Goal: Transaction & Acquisition: Obtain resource

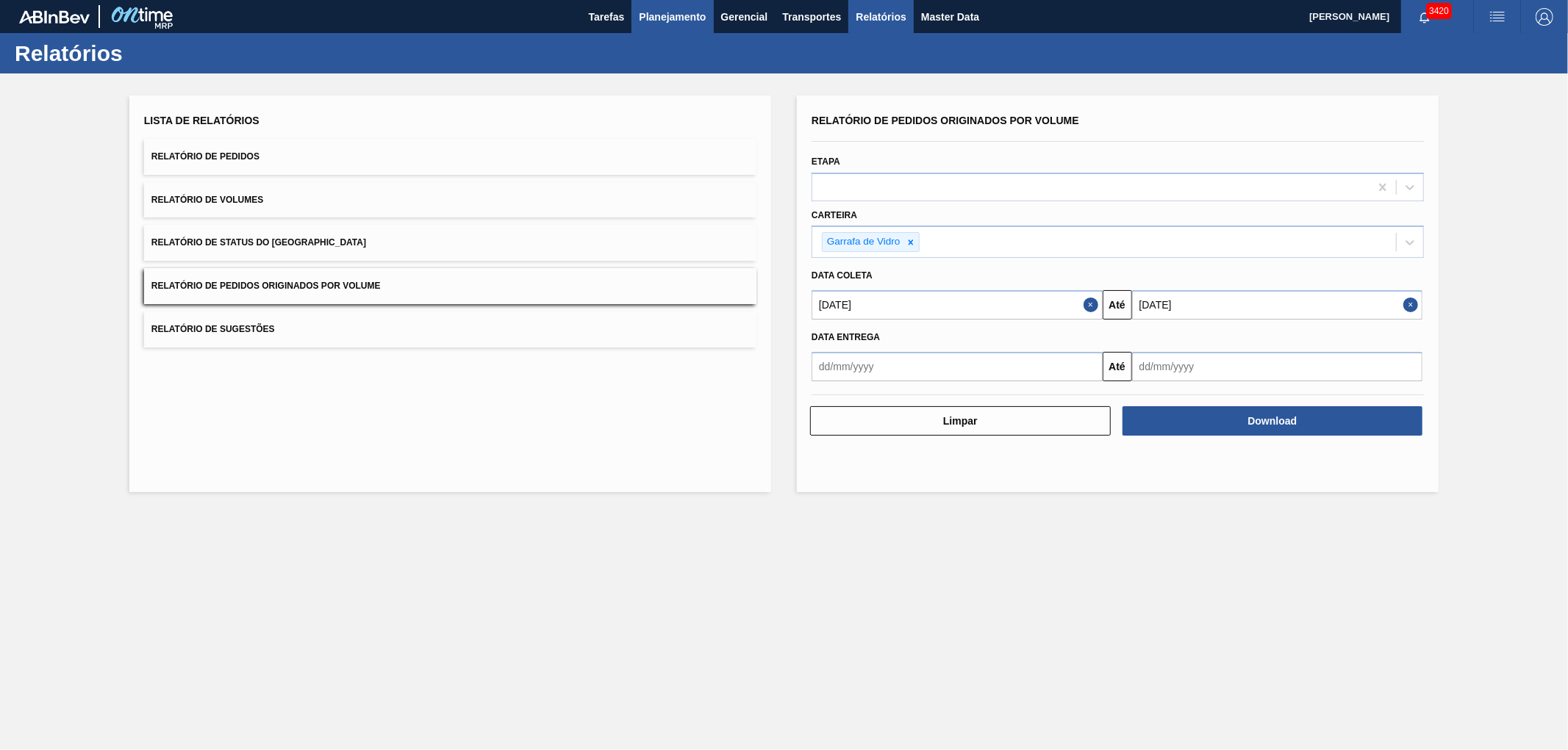
click at [668, 13] on span "Planejamento" at bounding box center [672, 17] width 67 height 18
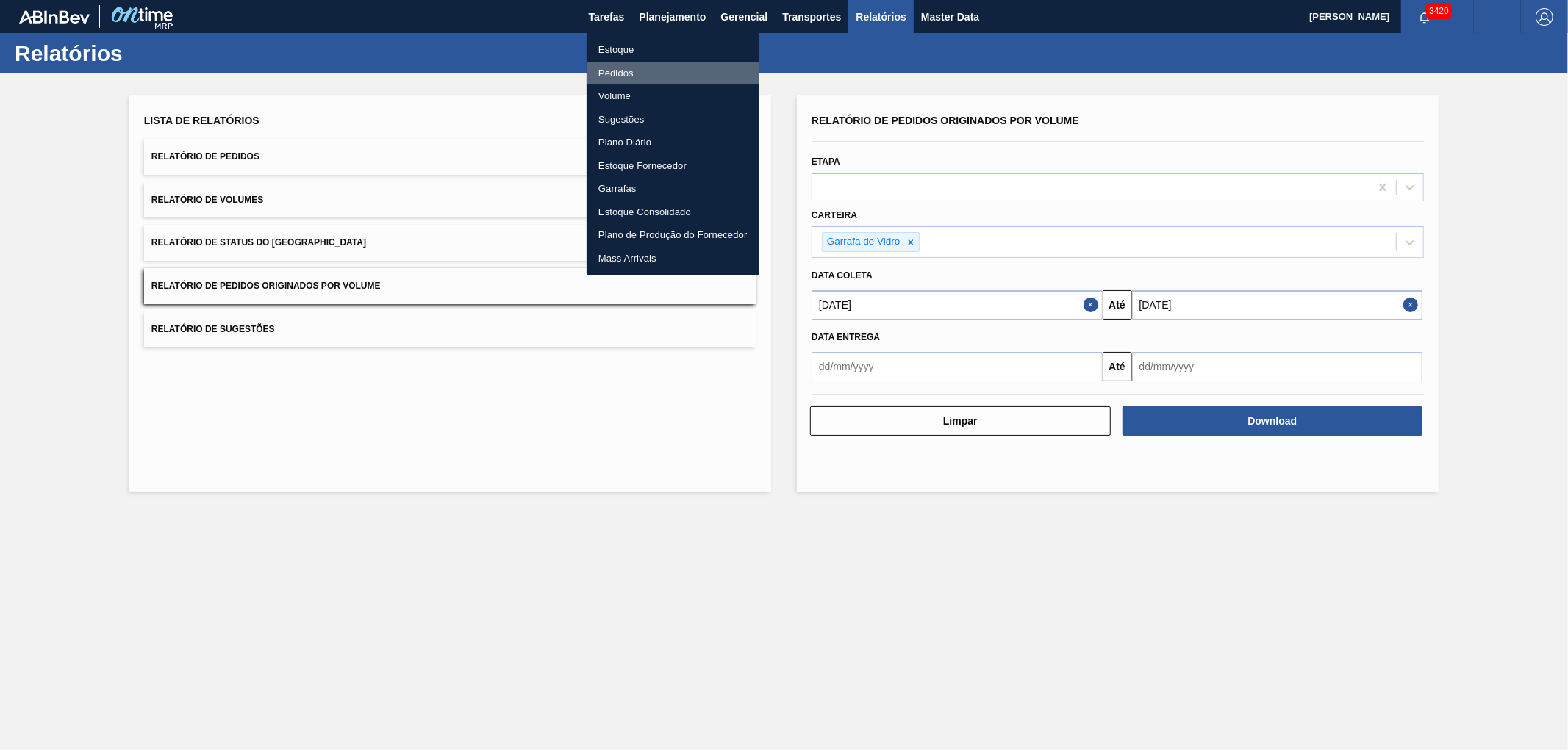
click at [609, 68] on li "Pedidos" at bounding box center [673, 74] width 173 height 24
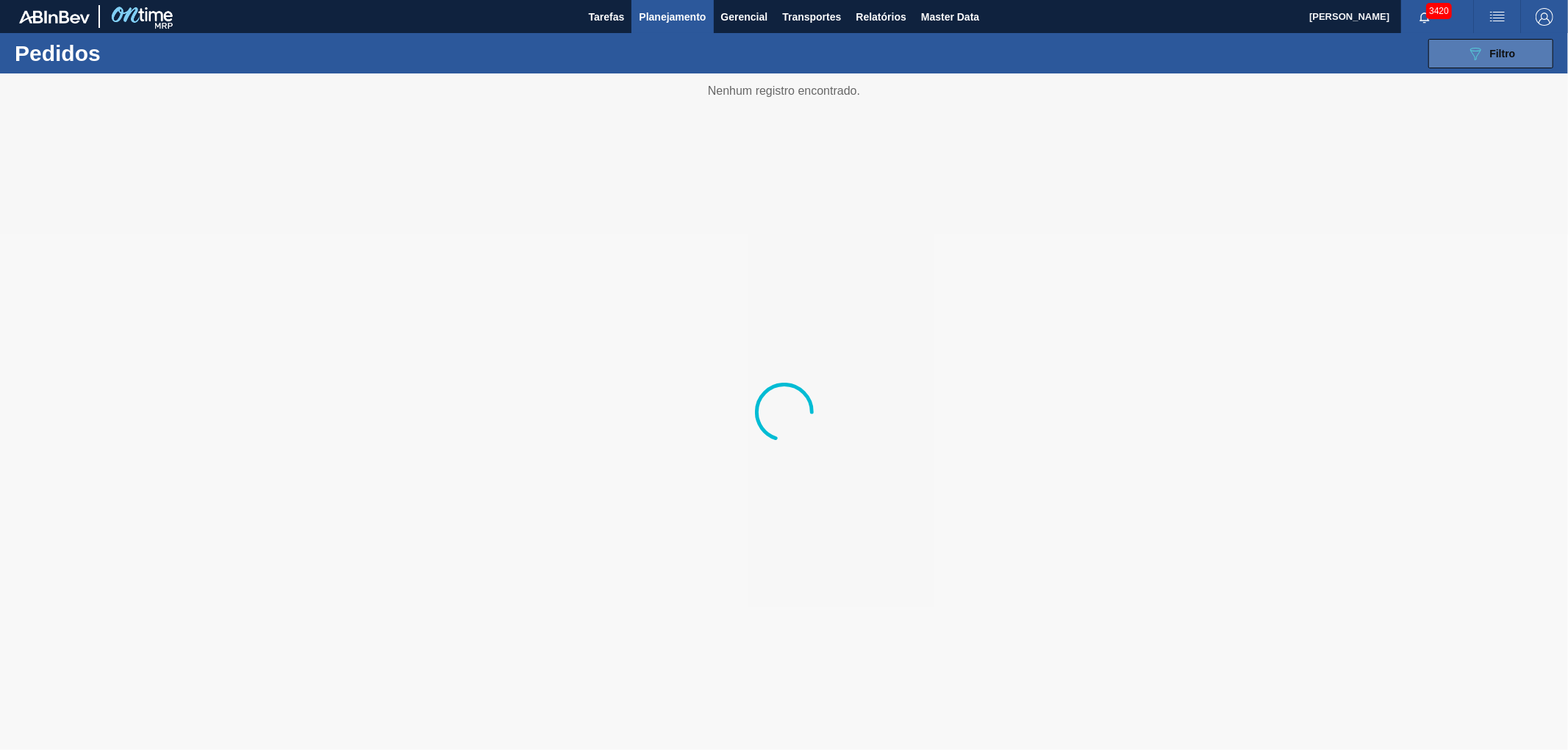
click at [1496, 62] on button "089F7B8B-B2A5-4AFE-B5C0-19BA573D28AC Filtro" at bounding box center [1490, 53] width 125 height 29
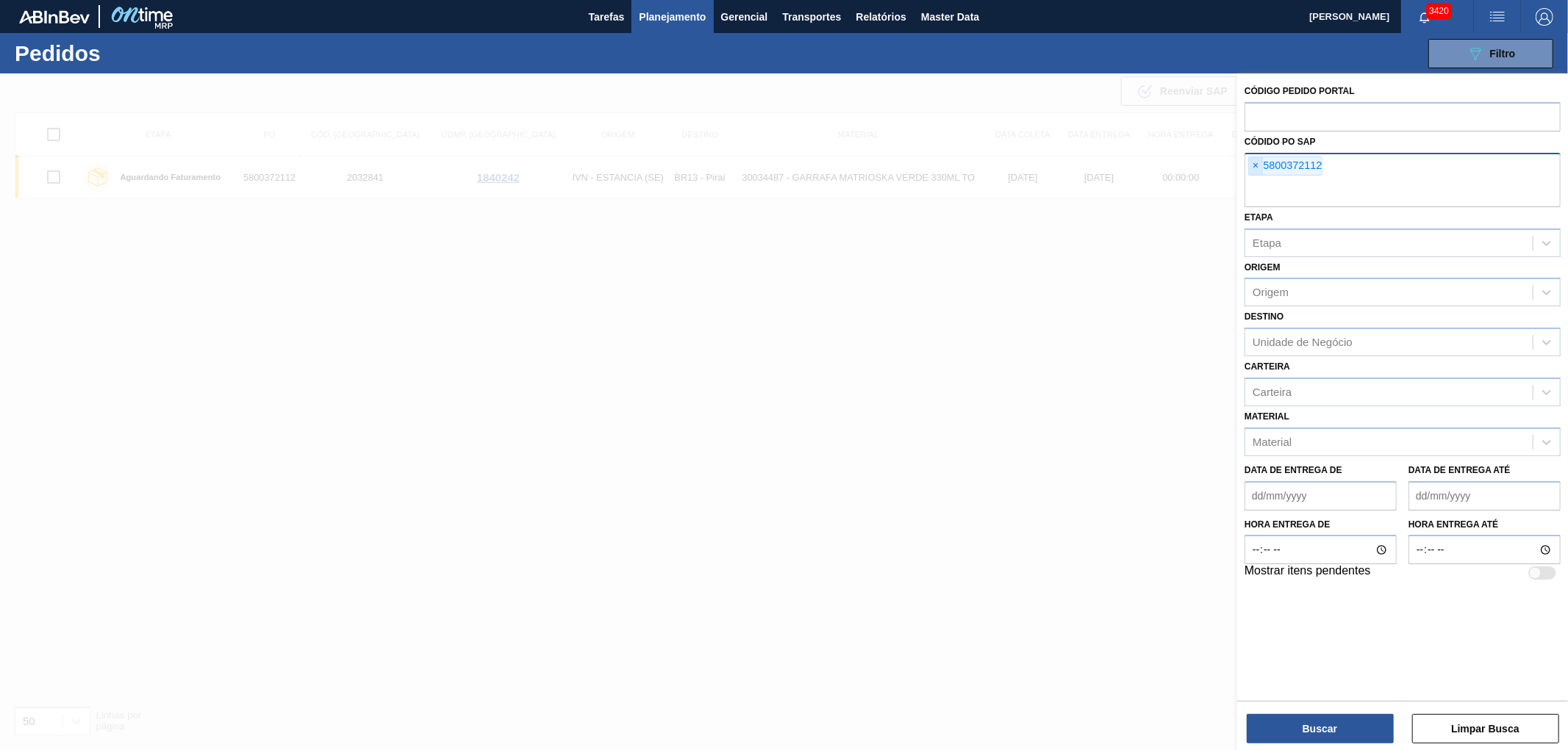
click at [1250, 170] on span "×" at bounding box center [1256, 165] width 14 height 18
paste input "text"
click at [1314, 726] on button "Buscar" at bounding box center [1319, 729] width 147 height 29
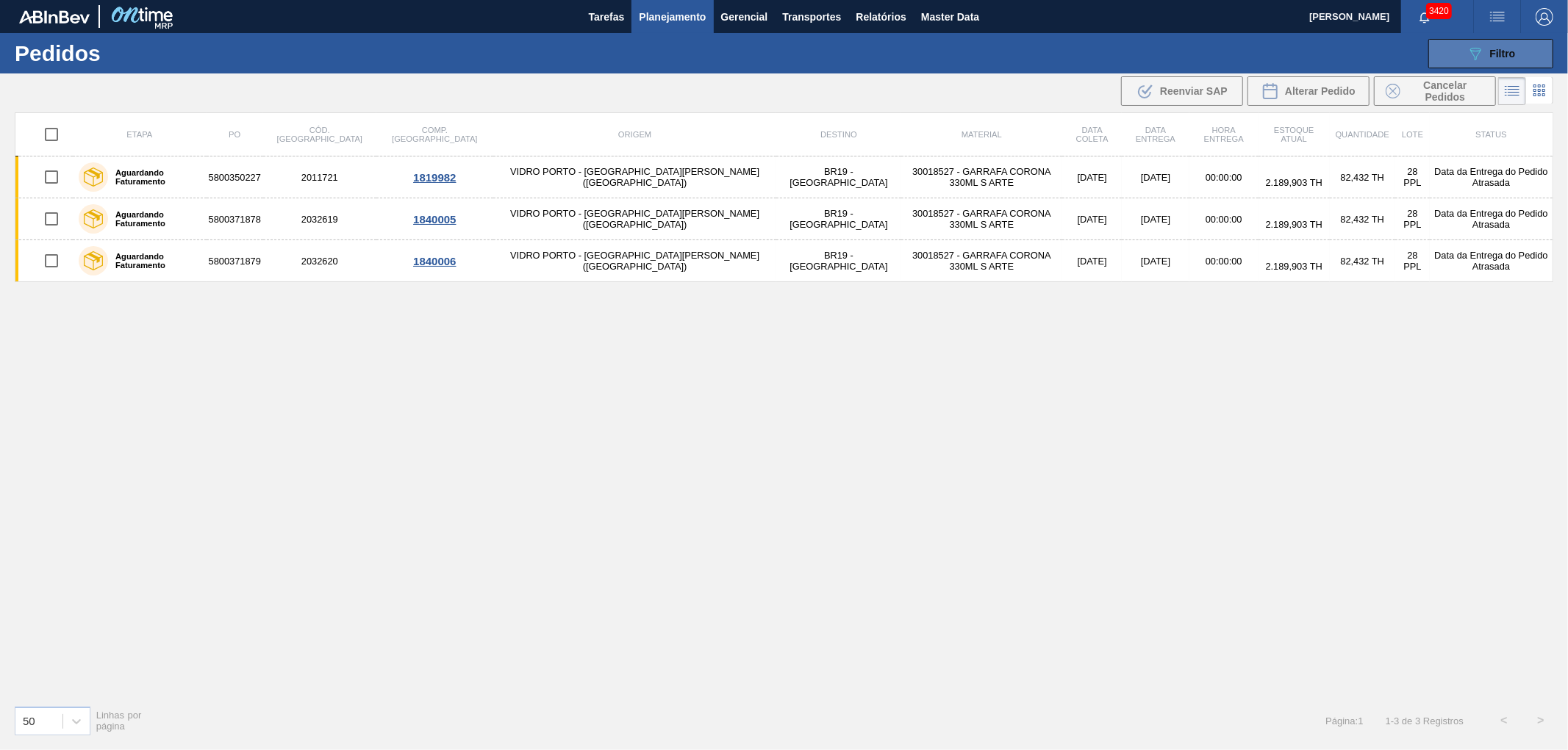
click at [1454, 51] on button "089F7B8B-B2A5-4AFE-B5C0-19BA573D28AC Filtro" at bounding box center [1490, 53] width 125 height 29
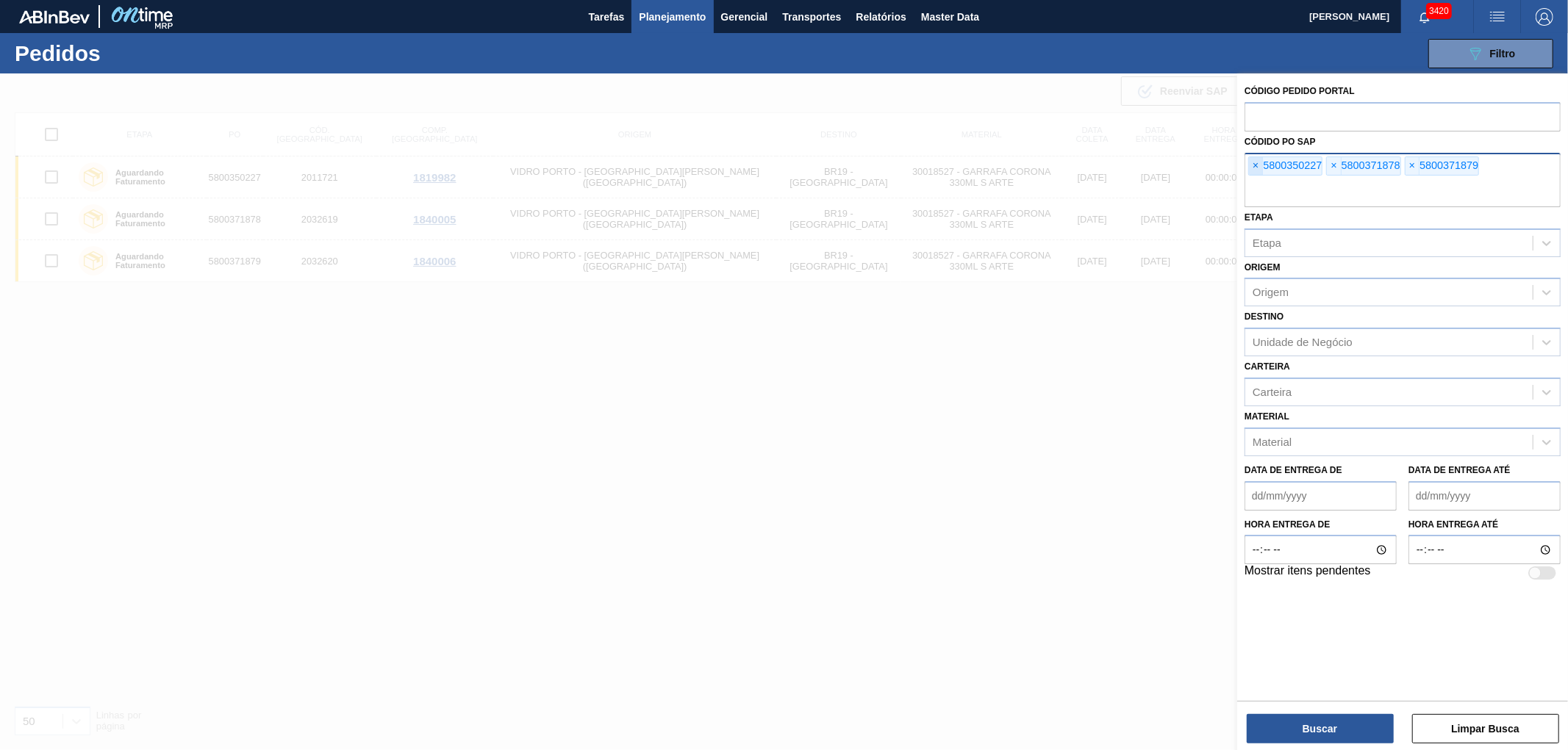
click at [1250, 156] on div "× 5800350227" at bounding box center [1285, 165] width 74 height 19
click at [1259, 166] on span "×" at bounding box center [1256, 165] width 14 height 18
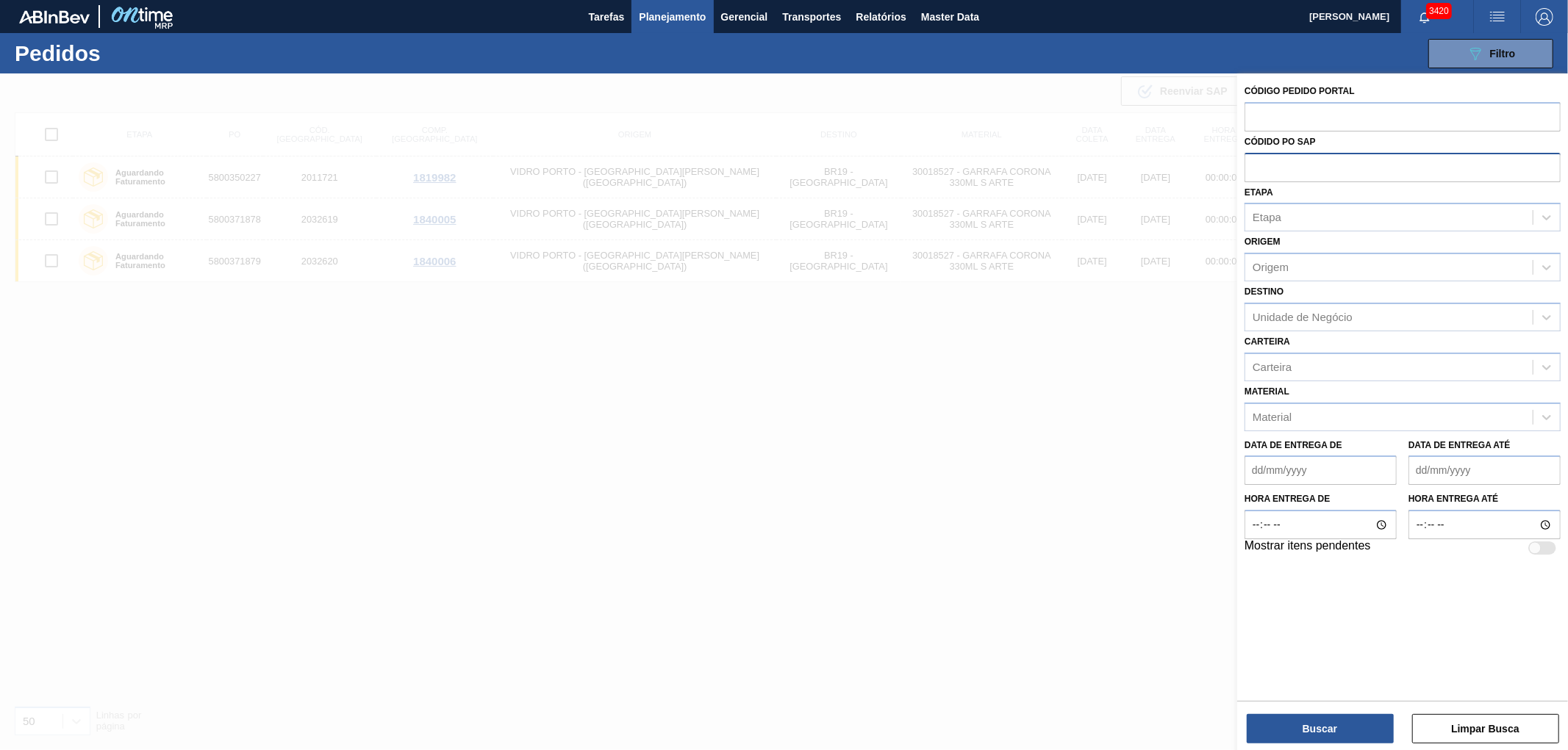
click at [1259, 166] on input "text" at bounding box center [1402, 166] width 316 height 28
paste input "text"
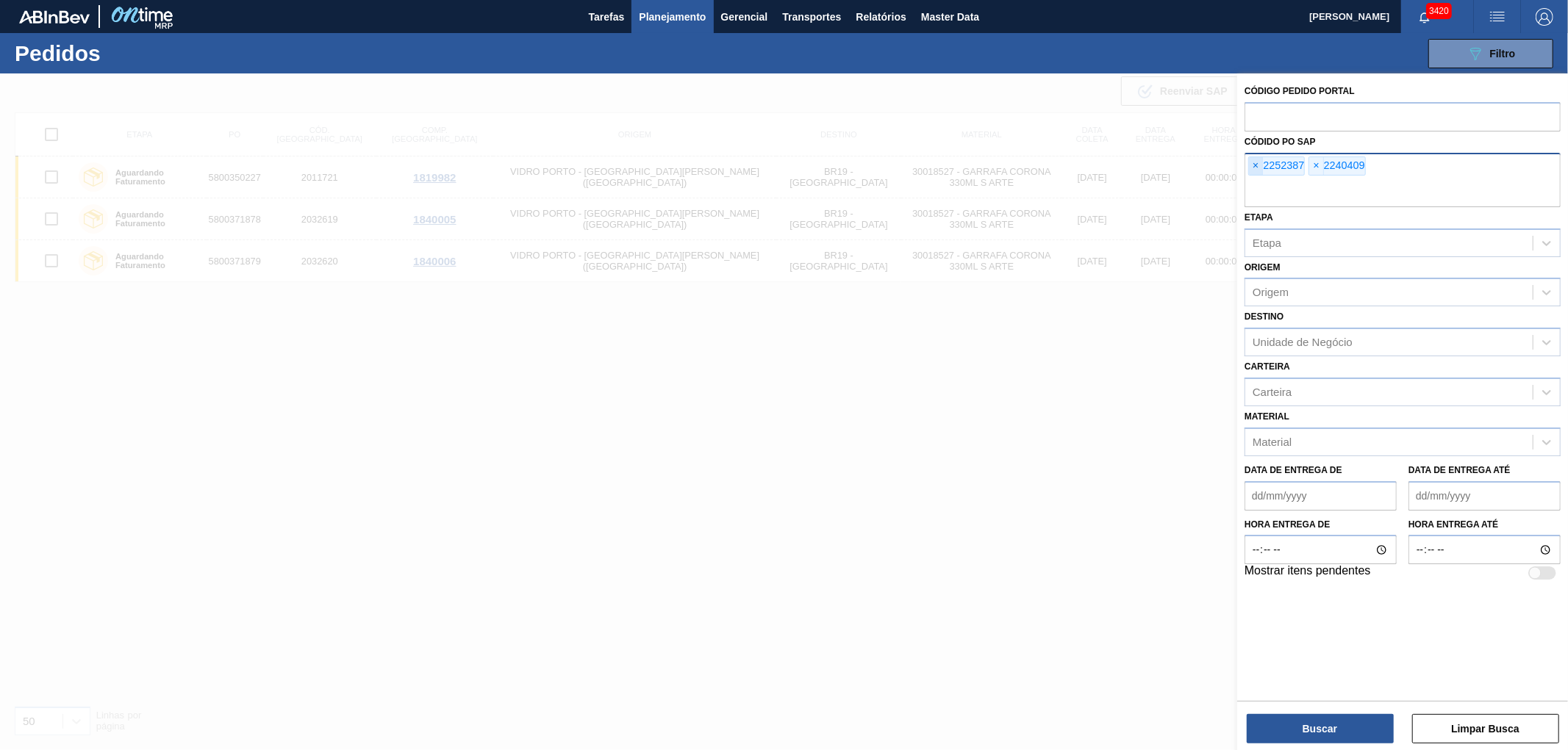
click at [1255, 163] on span "×" at bounding box center [1256, 165] width 14 height 18
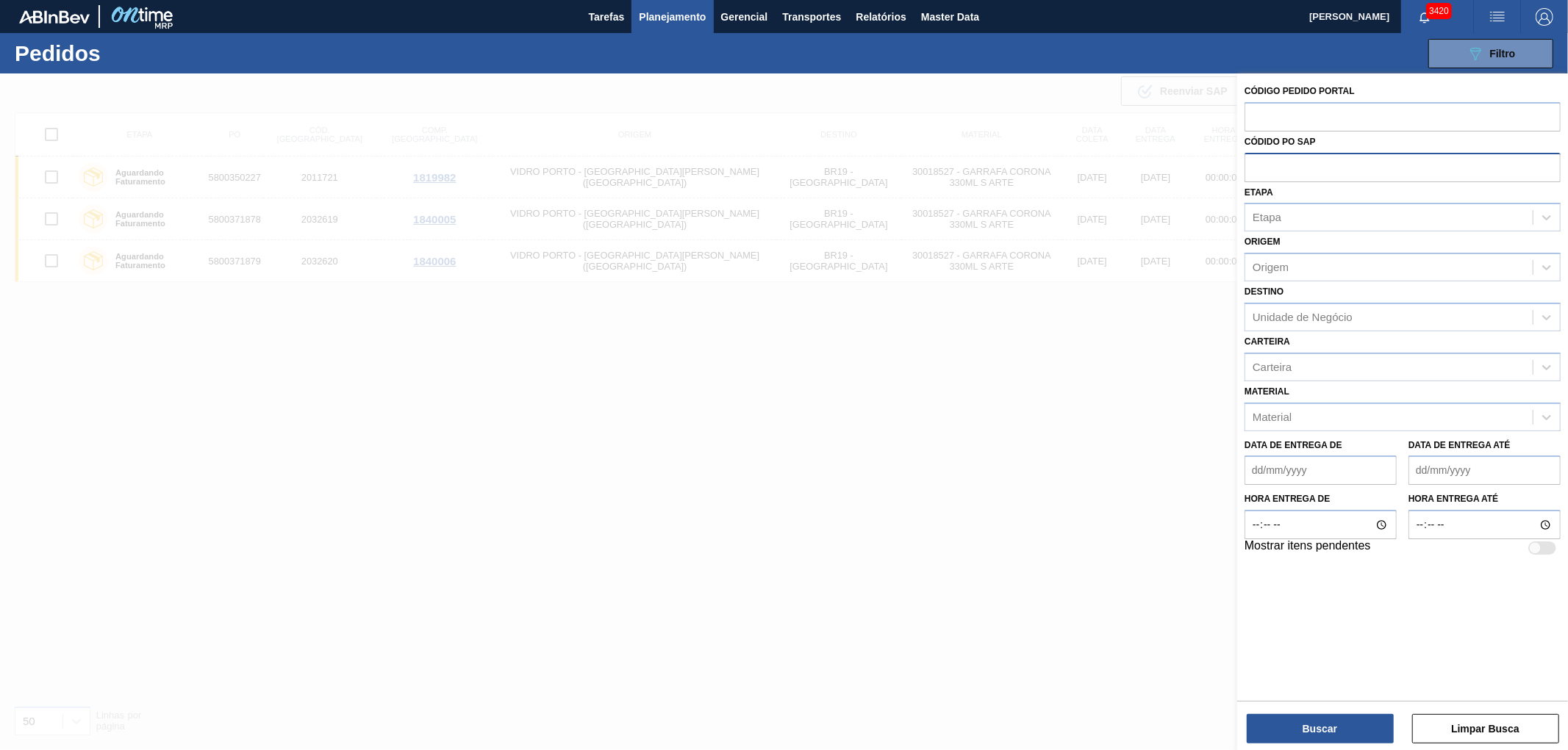
paste input "text"
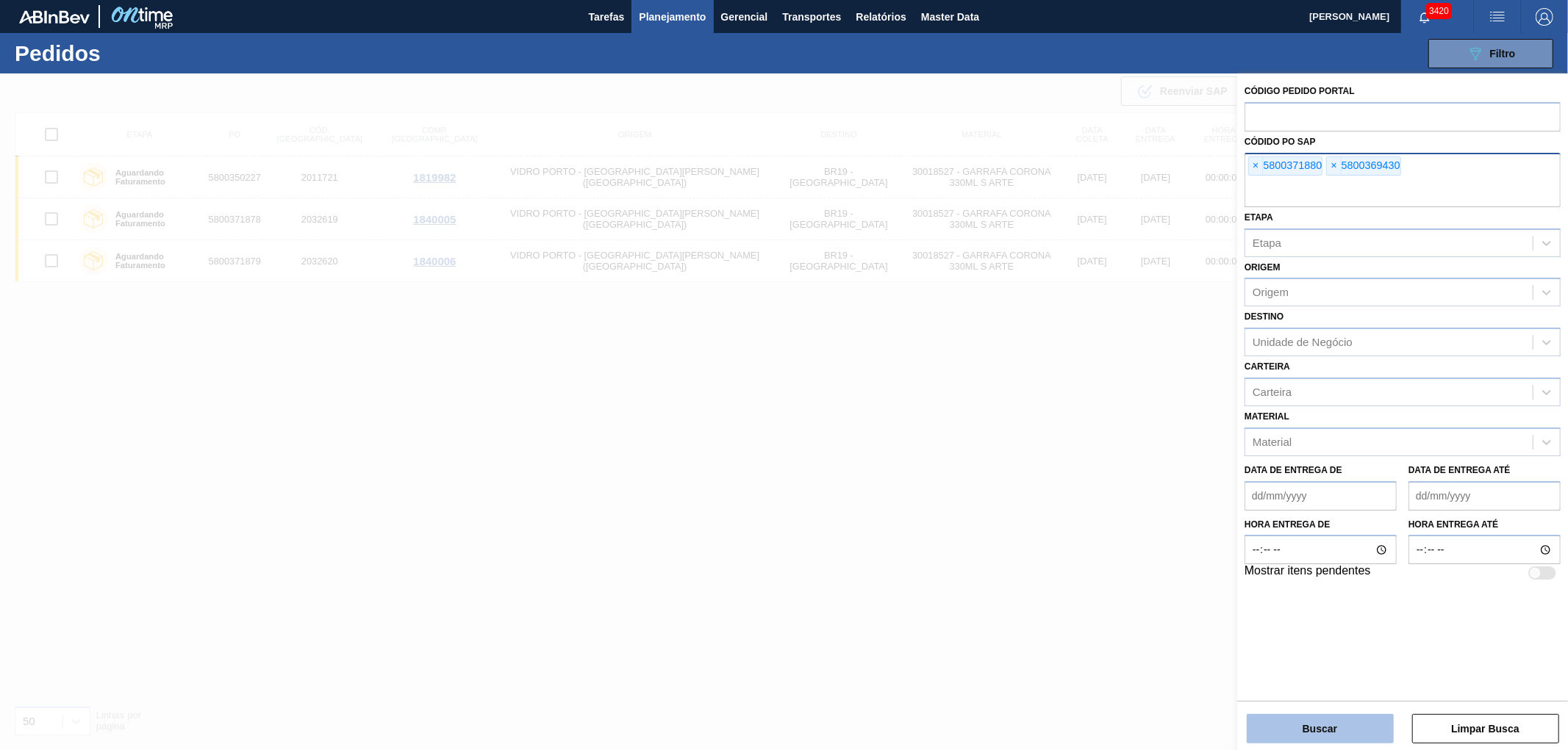
click at [1312, 721] on button "Buscar" at bounding box center [1319, 729] width 147 height 29
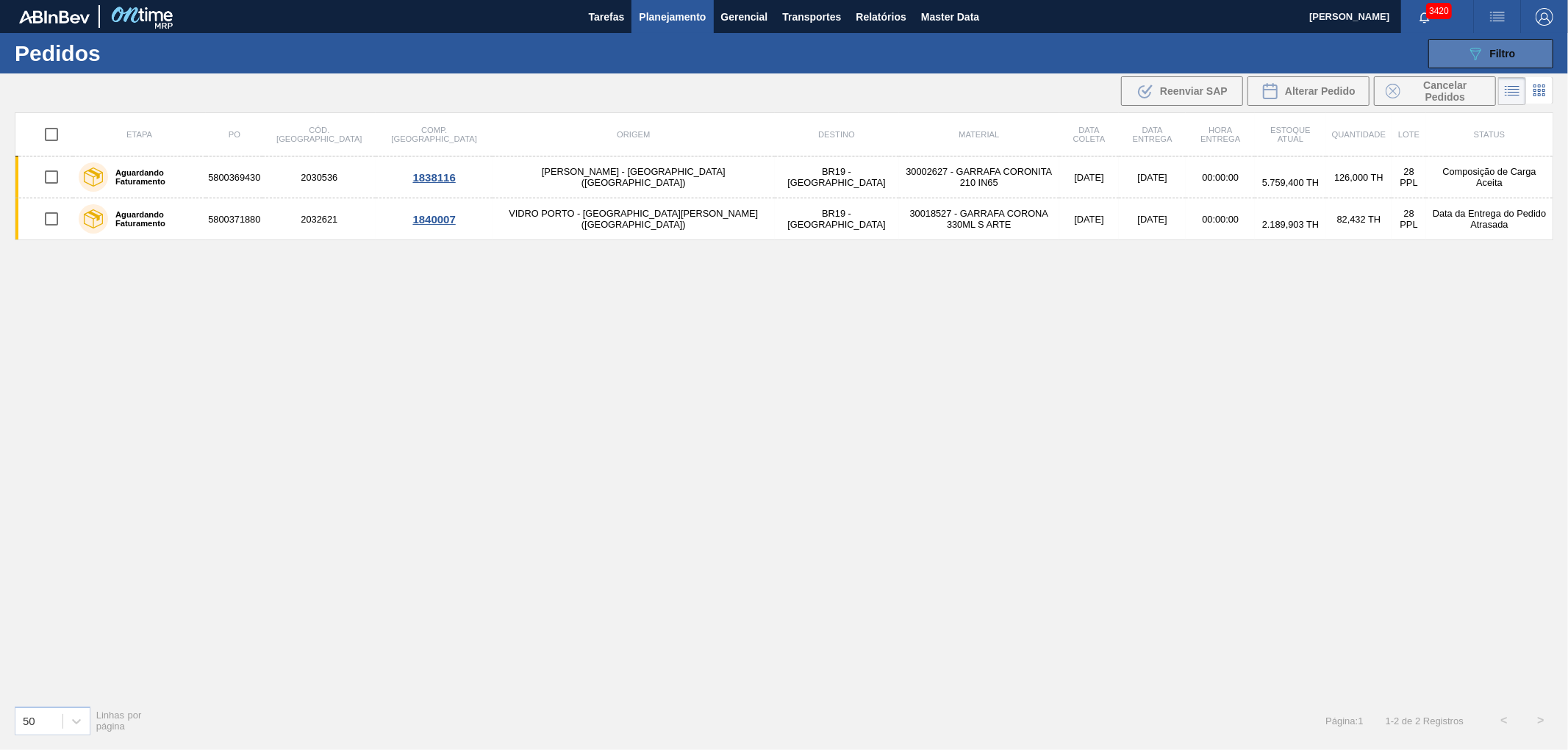
click at [1473, 45] on icon "089F7B8B-B2A5-4AFE-B5C0-19BA573D28AC" at bounding box center [1475, 53] width 18 height 18
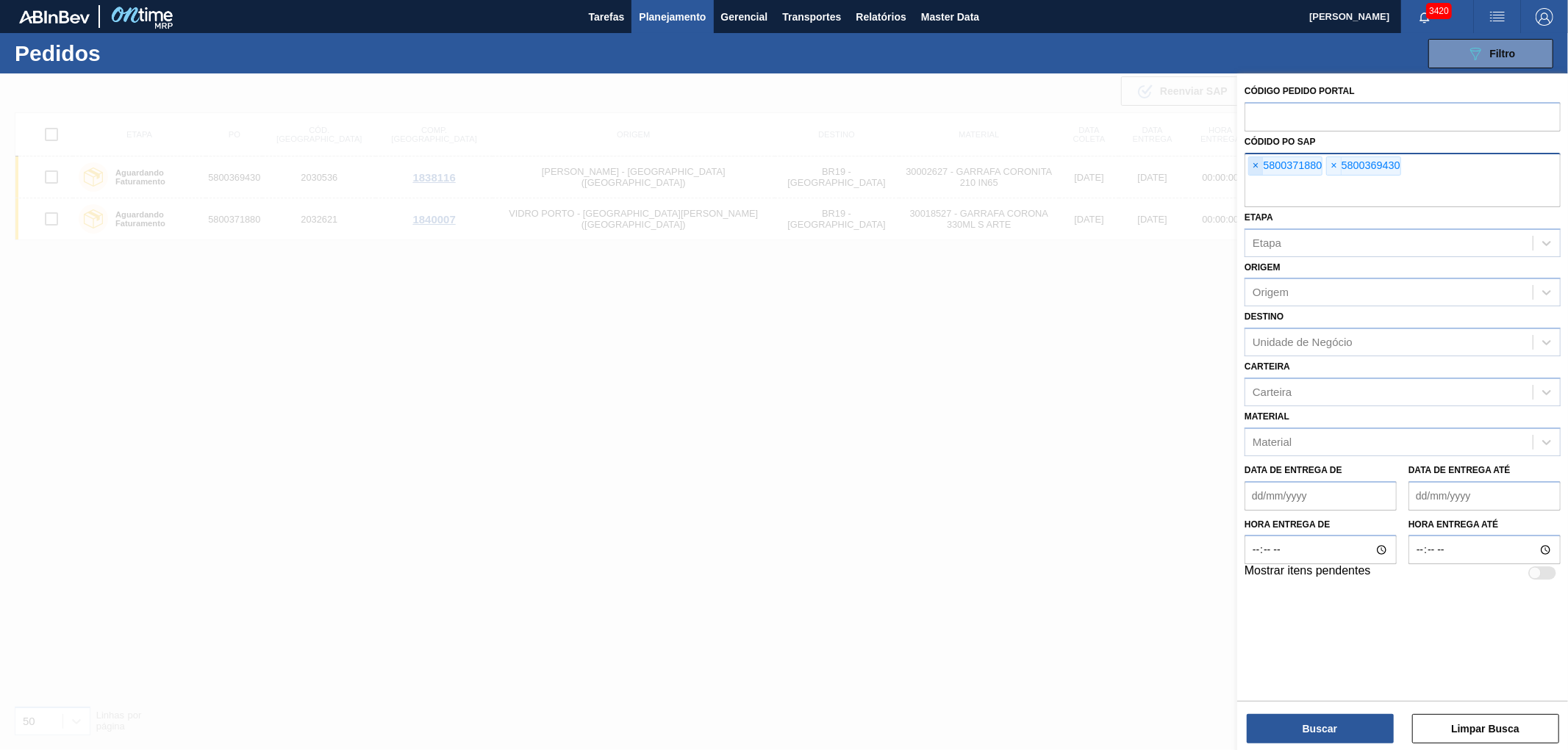
click at [1251, 162] on span "×" at bounding box center [1256, 165] width 14 height 18
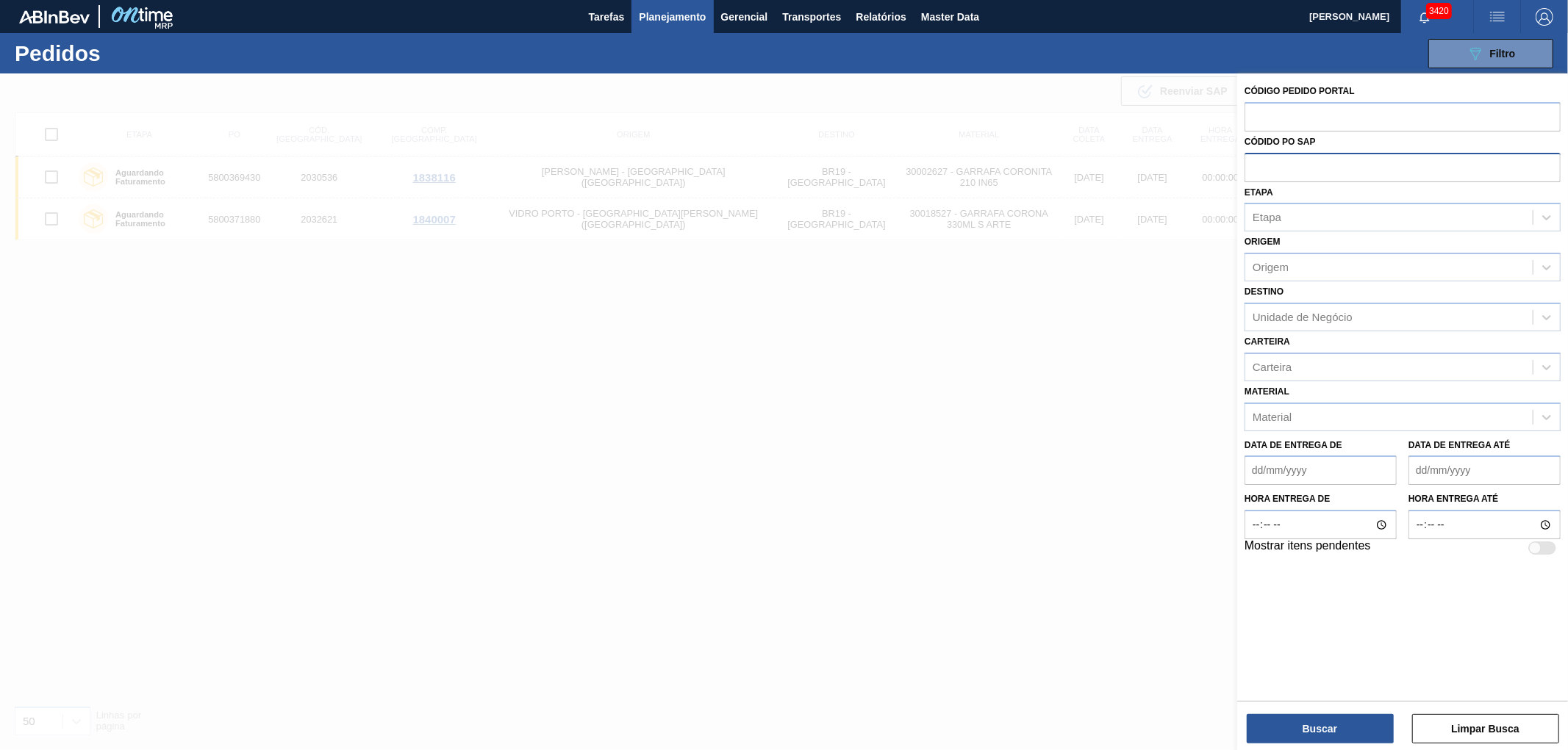
click at [1251, 162] on input "text" at bounding box center [1402, 166] width 316 height 28
paste input "5800370650"
type input "5800370650"
click at [1356, 711] on div "Buscar Limpar Busca" at bounding box center [1403, 721] width 331 height 41
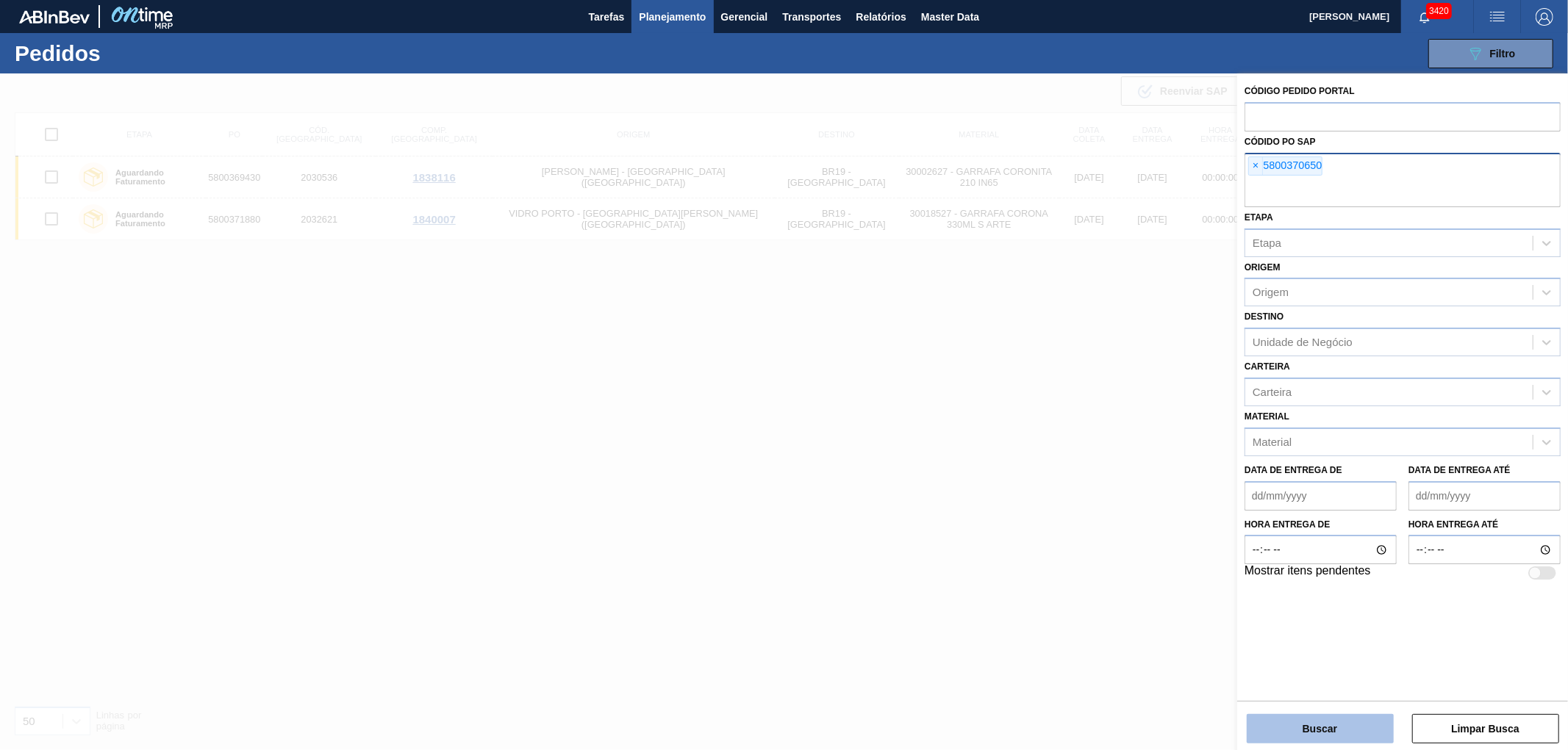
click at [1355, 724] on button "Buscar" at bounding box center [1319, 729] width 147 height 29
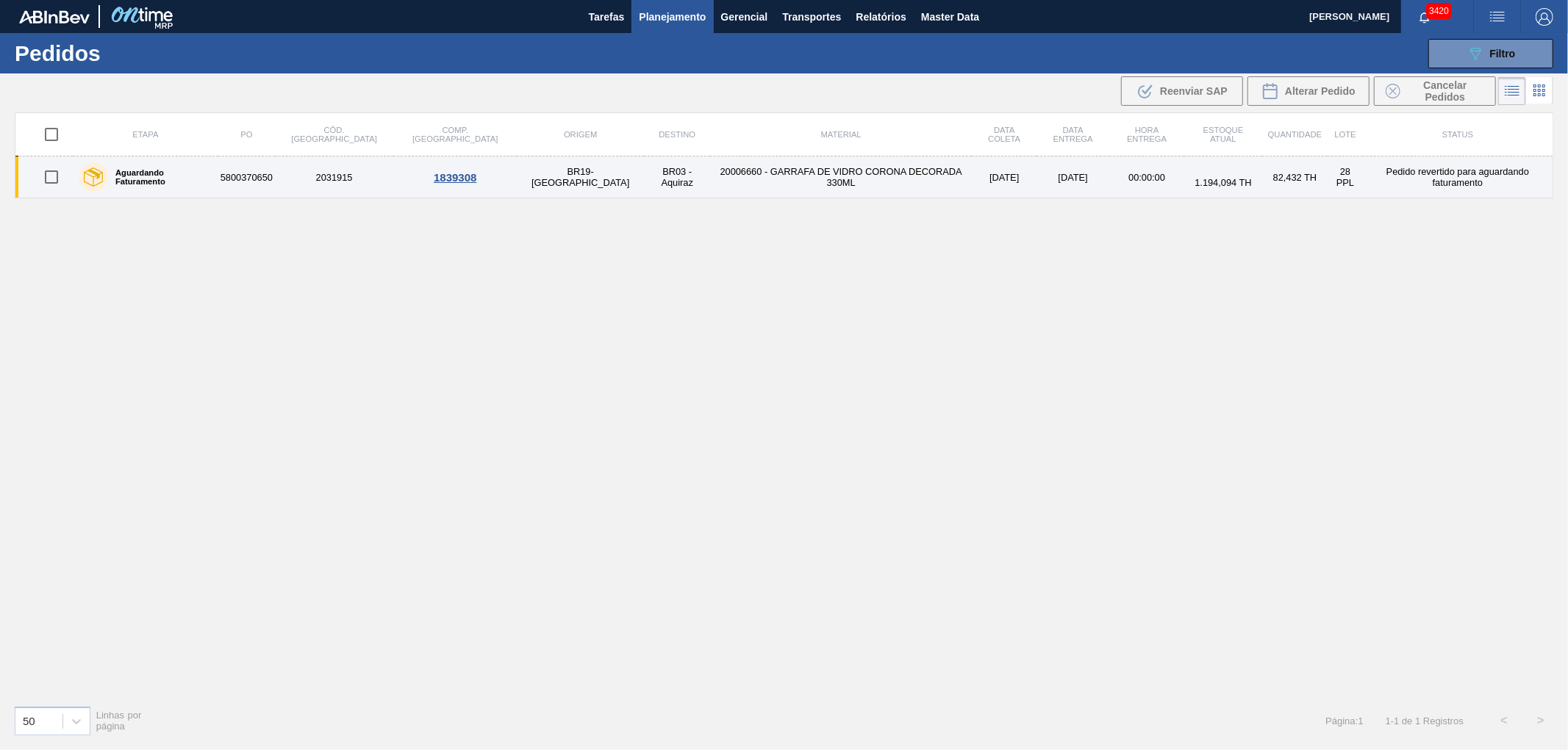
click at [1482, 172] on td "Pedido revertido para aguardando faturamento" at bounding box center [1457, 177] width 190 height 42
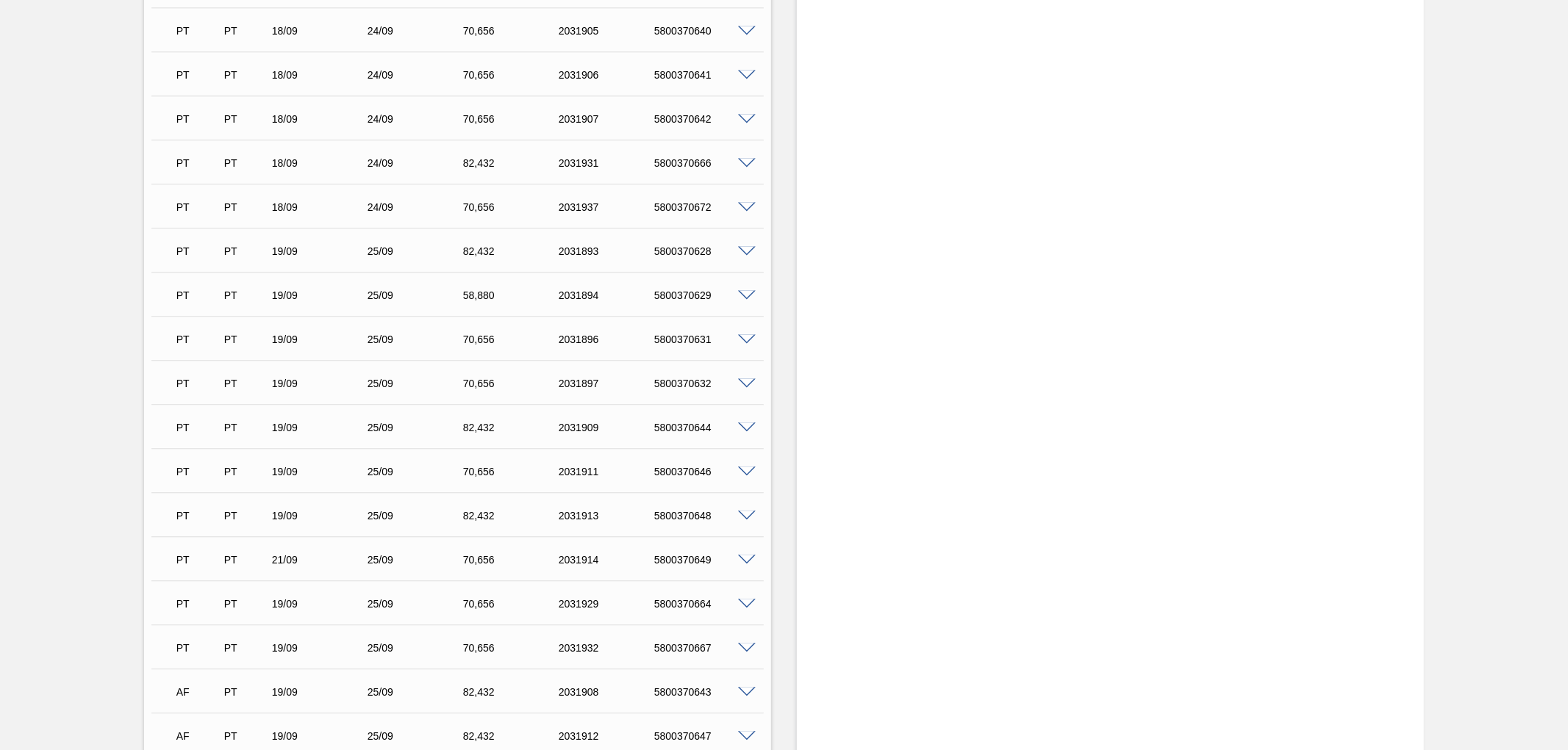
scroll to position [3021, 0]
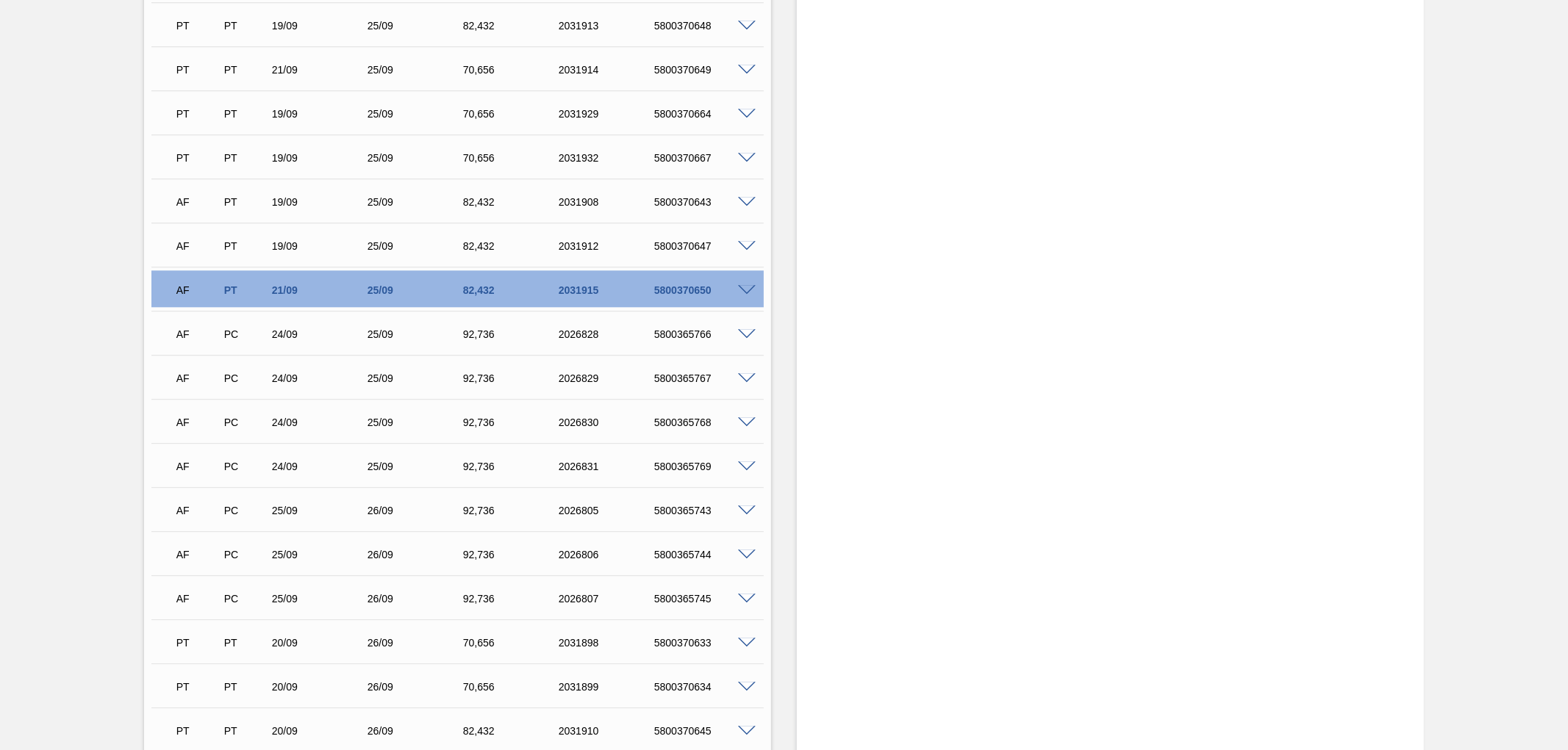
click at [738, 286] on span at bounding box center [747, 291] width 18 height 11
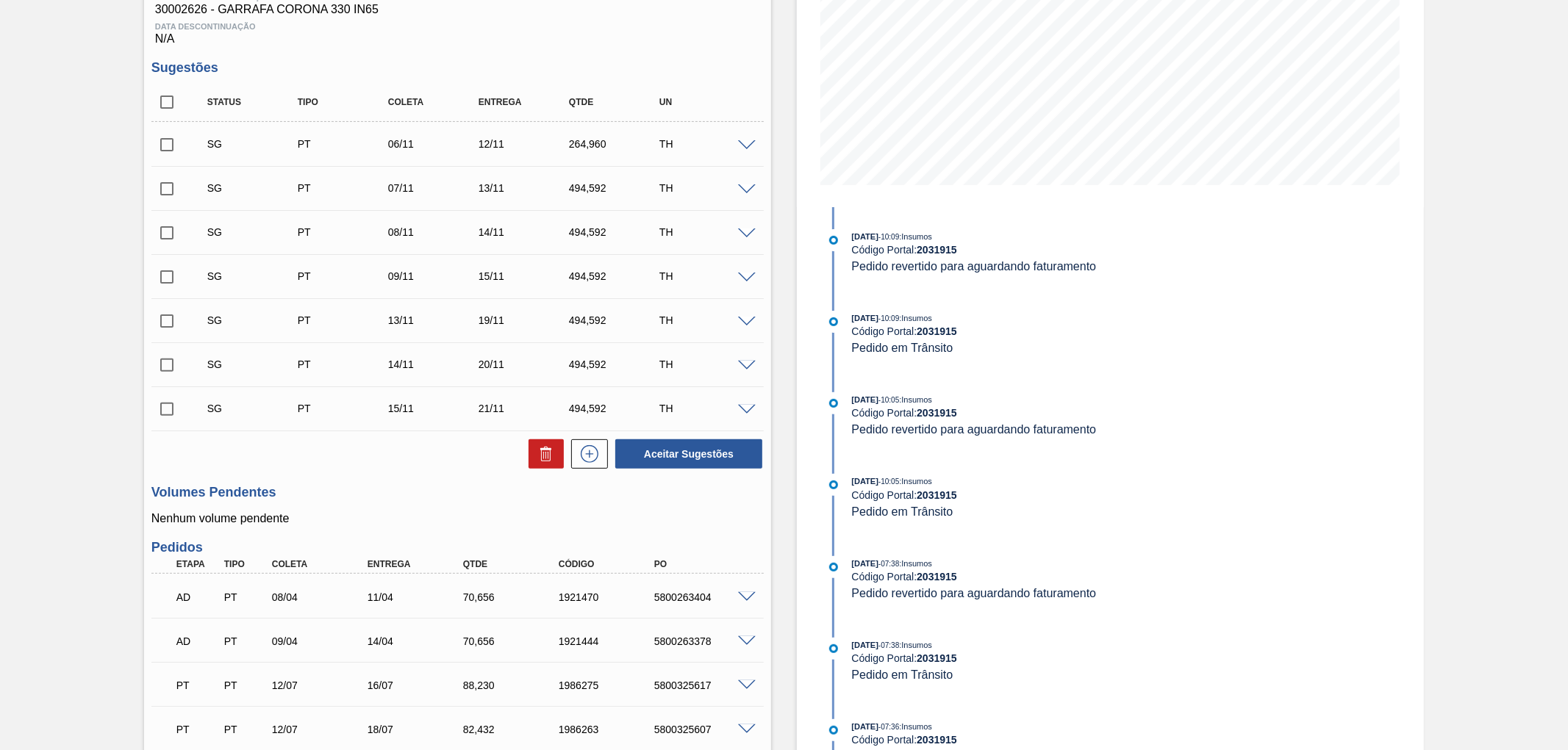
scroll to position [0, 0]
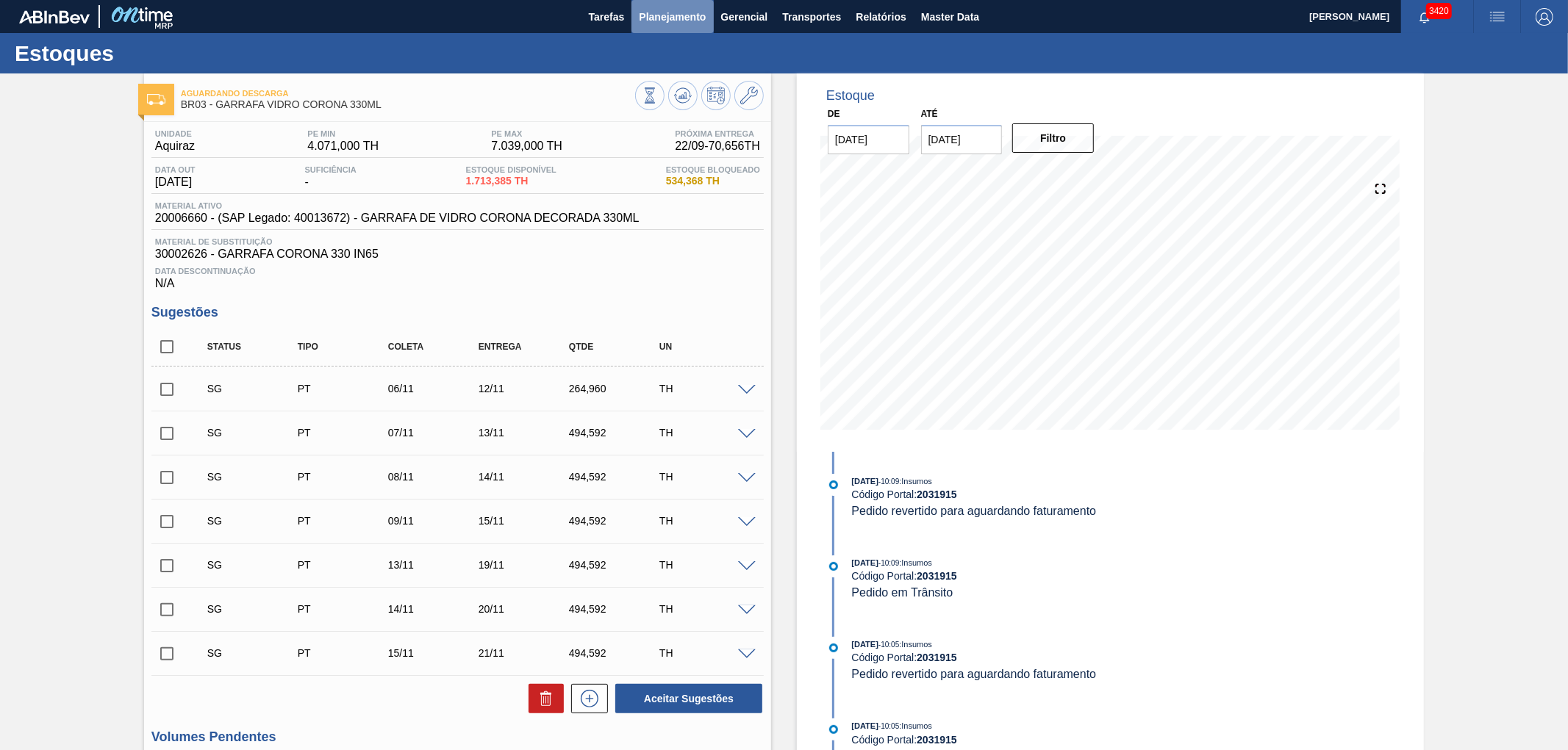
click at [684, 18] on span "Planejamento" at bounding box center [672, 17] width 67 height 18
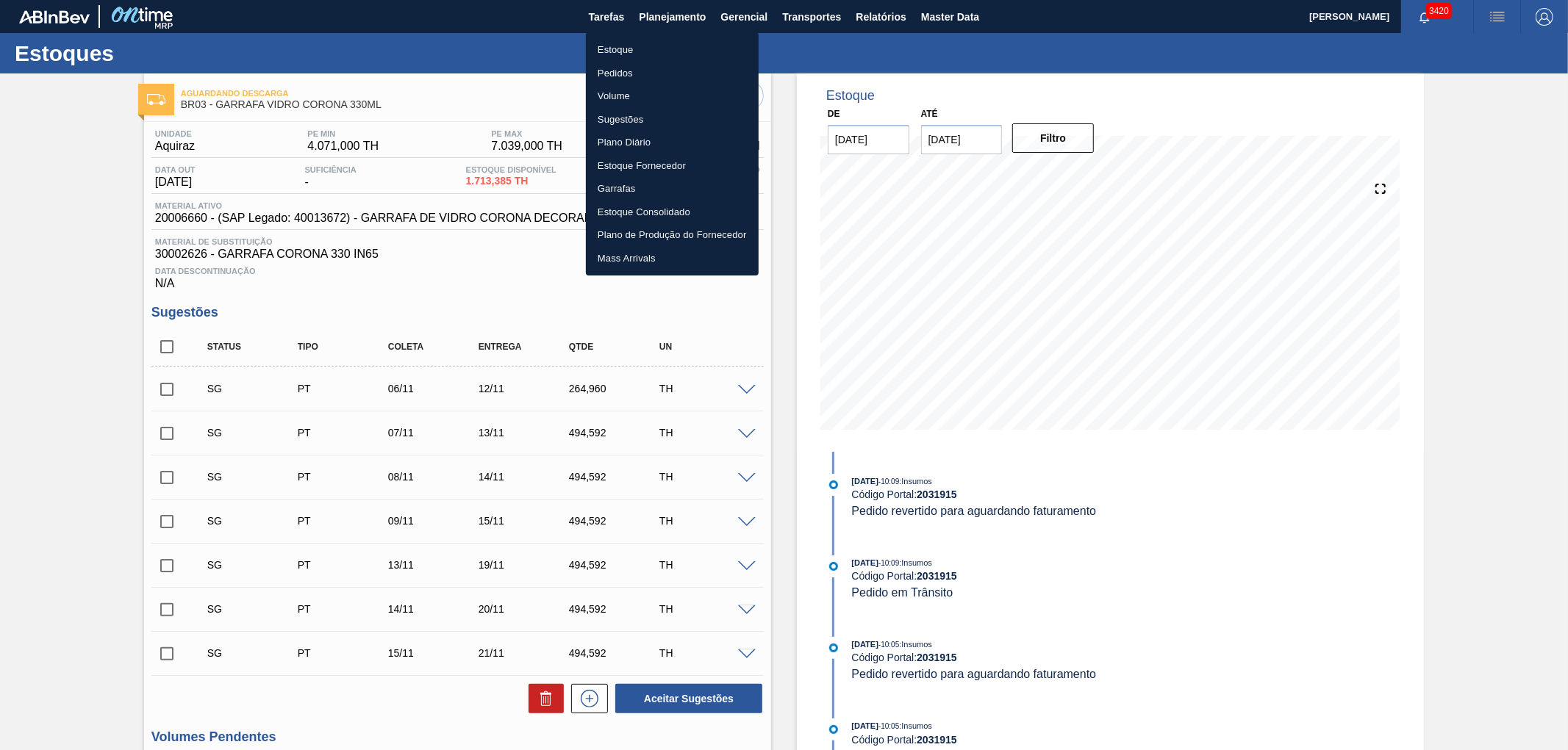
click at [612, 80] on li "Pedidos" at bounding box center [672, 74] width 173 height 24
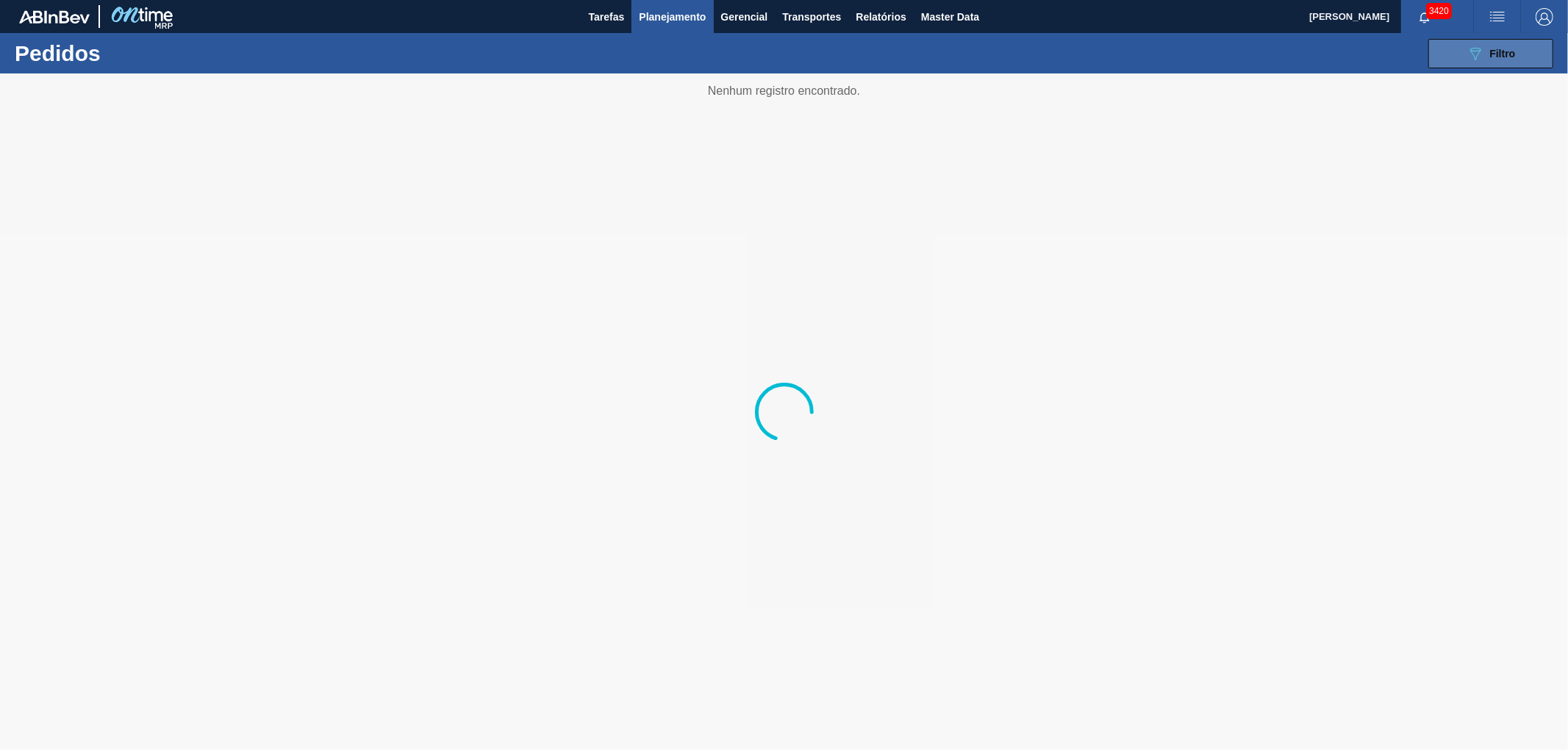
click at [1486, 45] on div "089F7B8B-B2A5-4AFE-B5C0-19BA573D28AC Filtro" at bounding box center [1491, 53] width 50 height 18
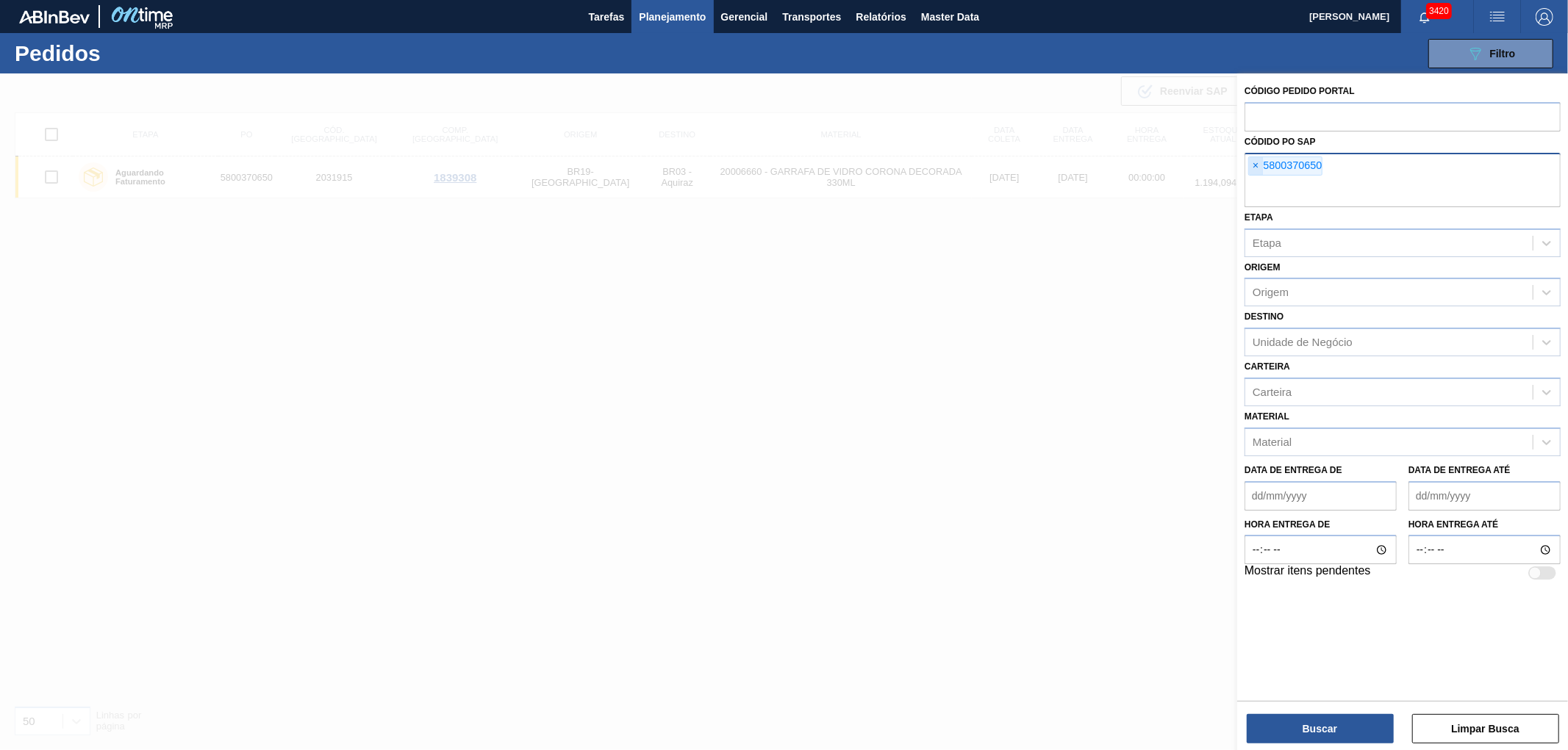
click at [1255, 162] on span "×" at bounding box center [1256, 165] width 14 height 18
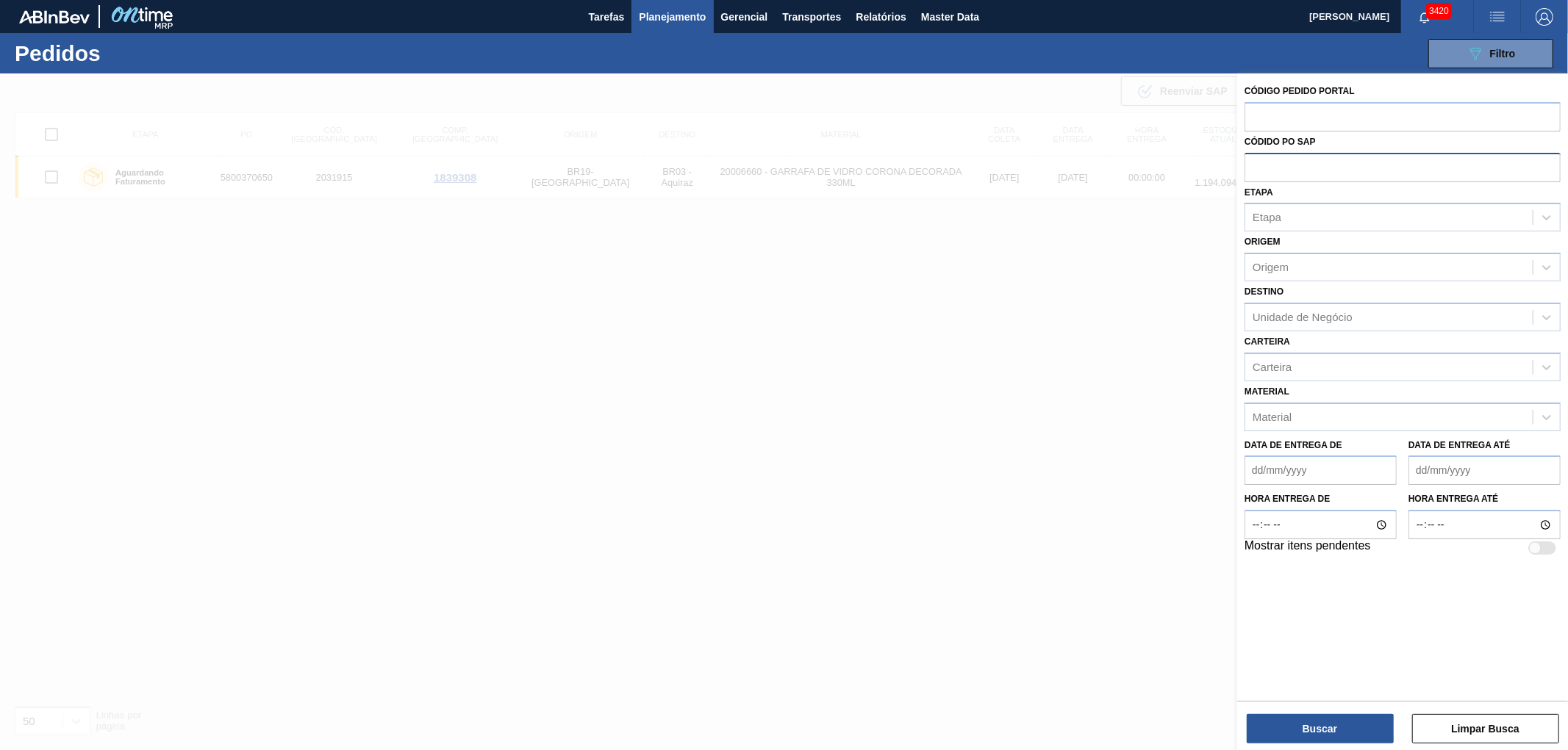
paste input "5800370650"
type input "5800370650"
click at [1325, 727] on button "Buscar" at bounding box center [1319, 729] width 147 height 29
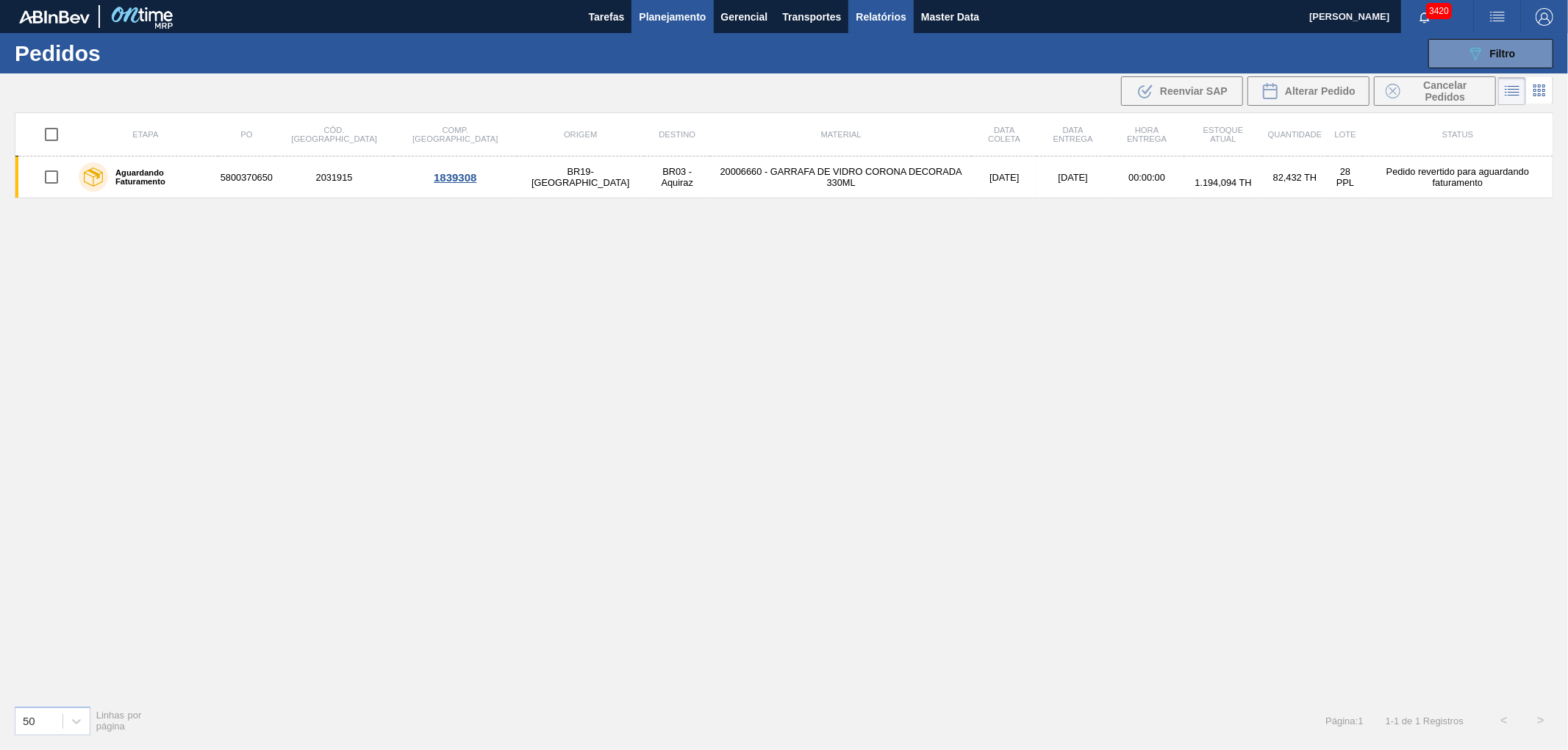
click at [863, 18] on span "Relatórios" at bounding box center [881, 17] width 50 height 18
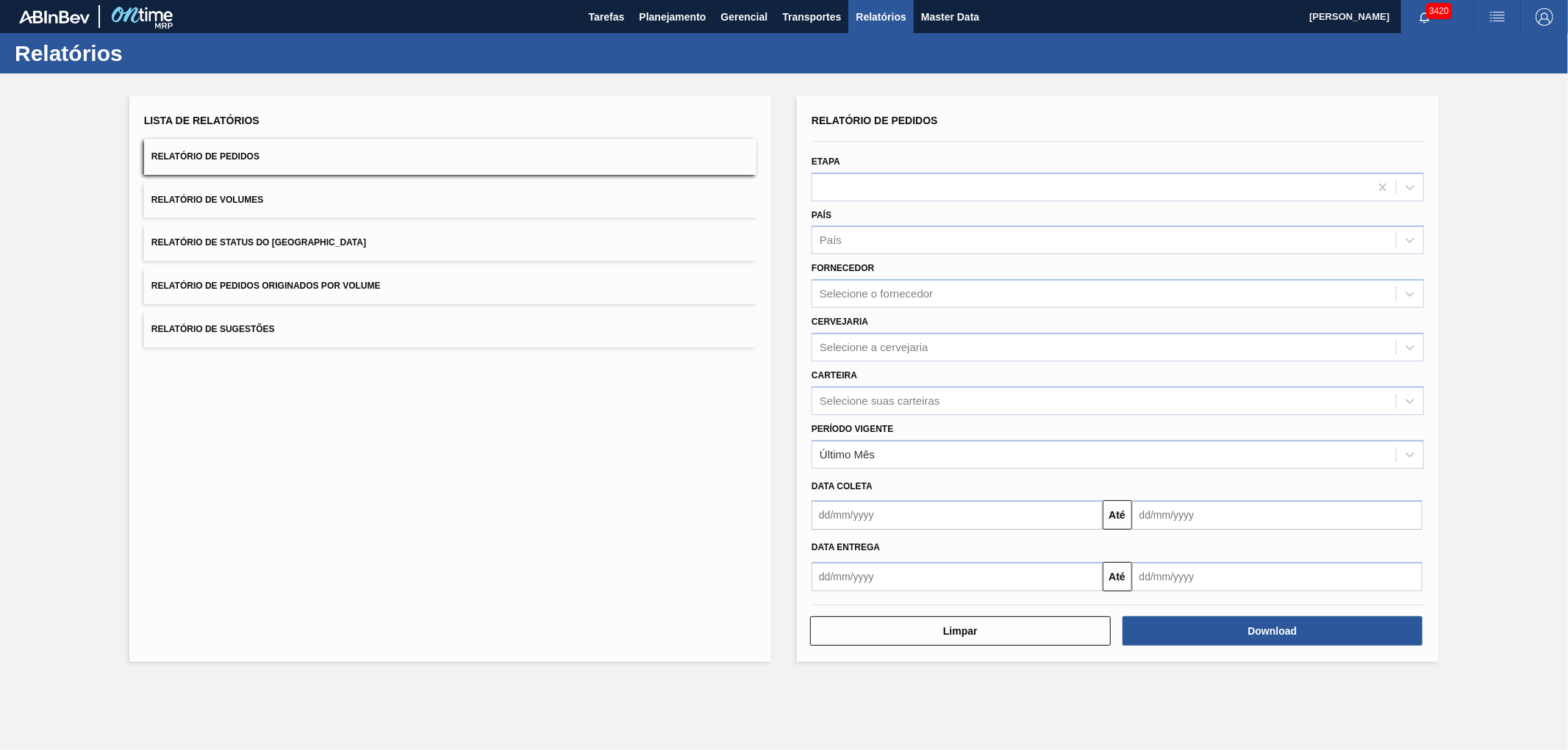
click at [300, 233] on button "Relatório de Status do [GEOGRAPHIC_DATA]" at bounding box center [450, 243] width 612 height 36
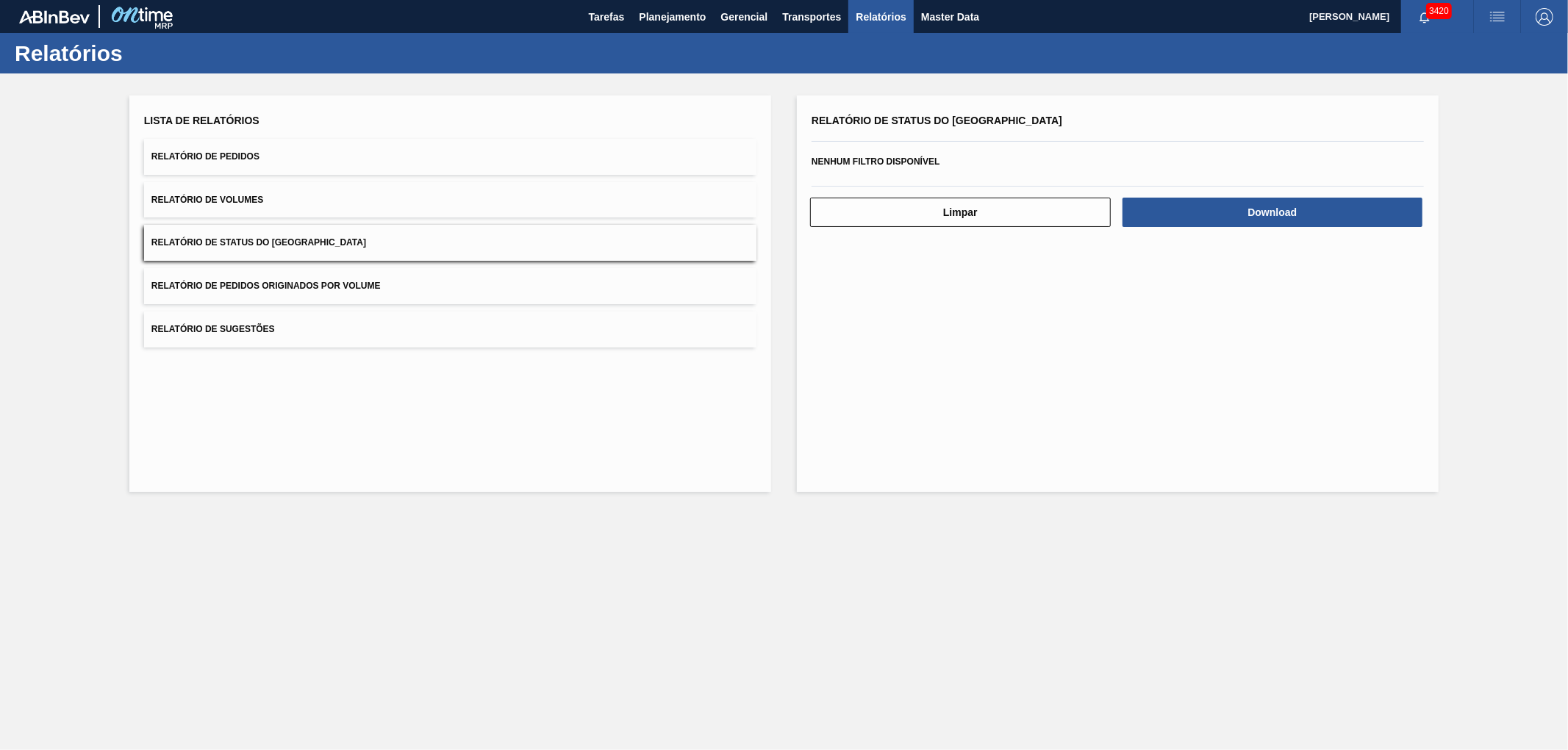
click at [311, 287] on span "Relatório de Pedidos Originados por Volume" at bounding box center [265, 286] width 229 height 10
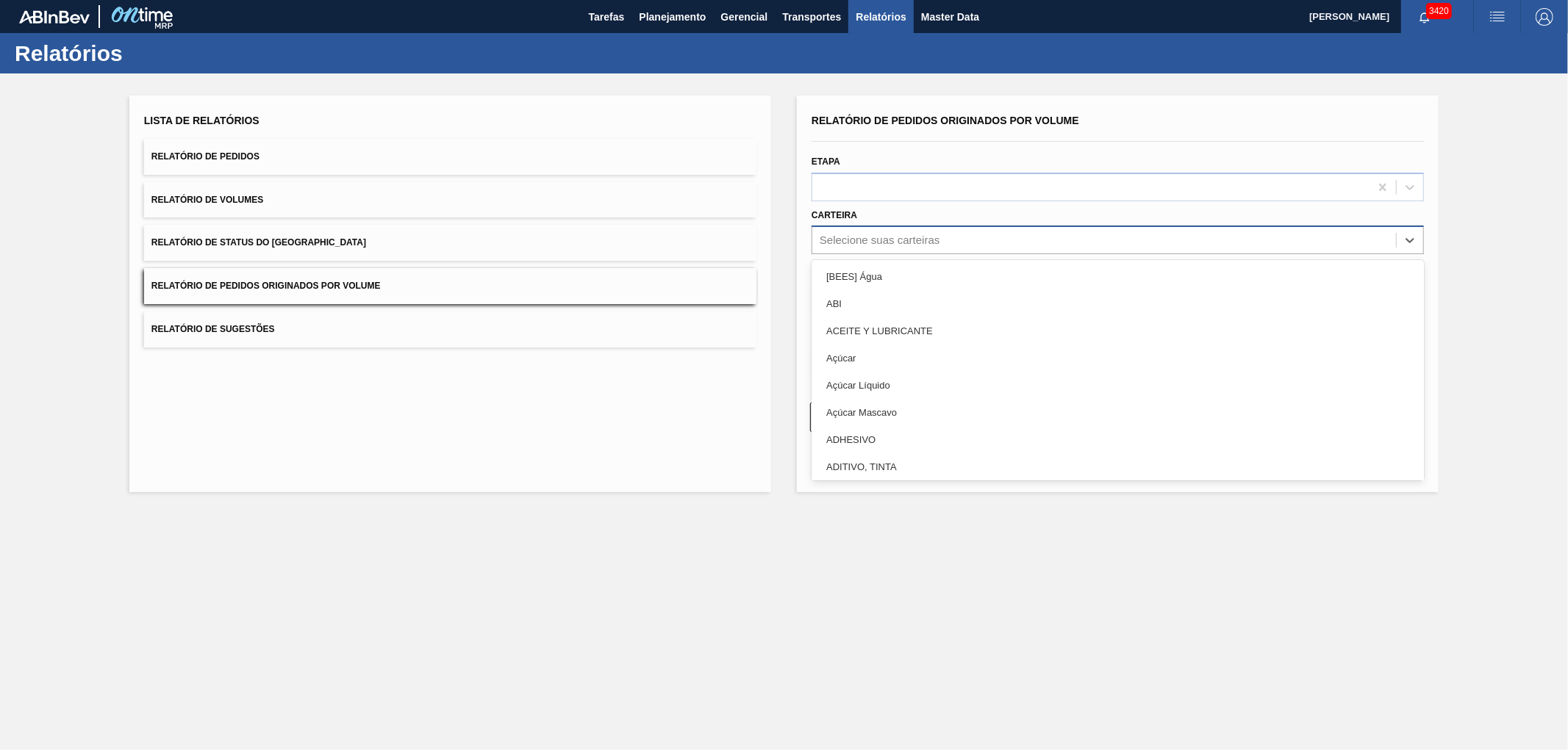
click at [868, 244] on div "Selecione suas carteiras" at bounding box center [879, 240] width 120 height 13
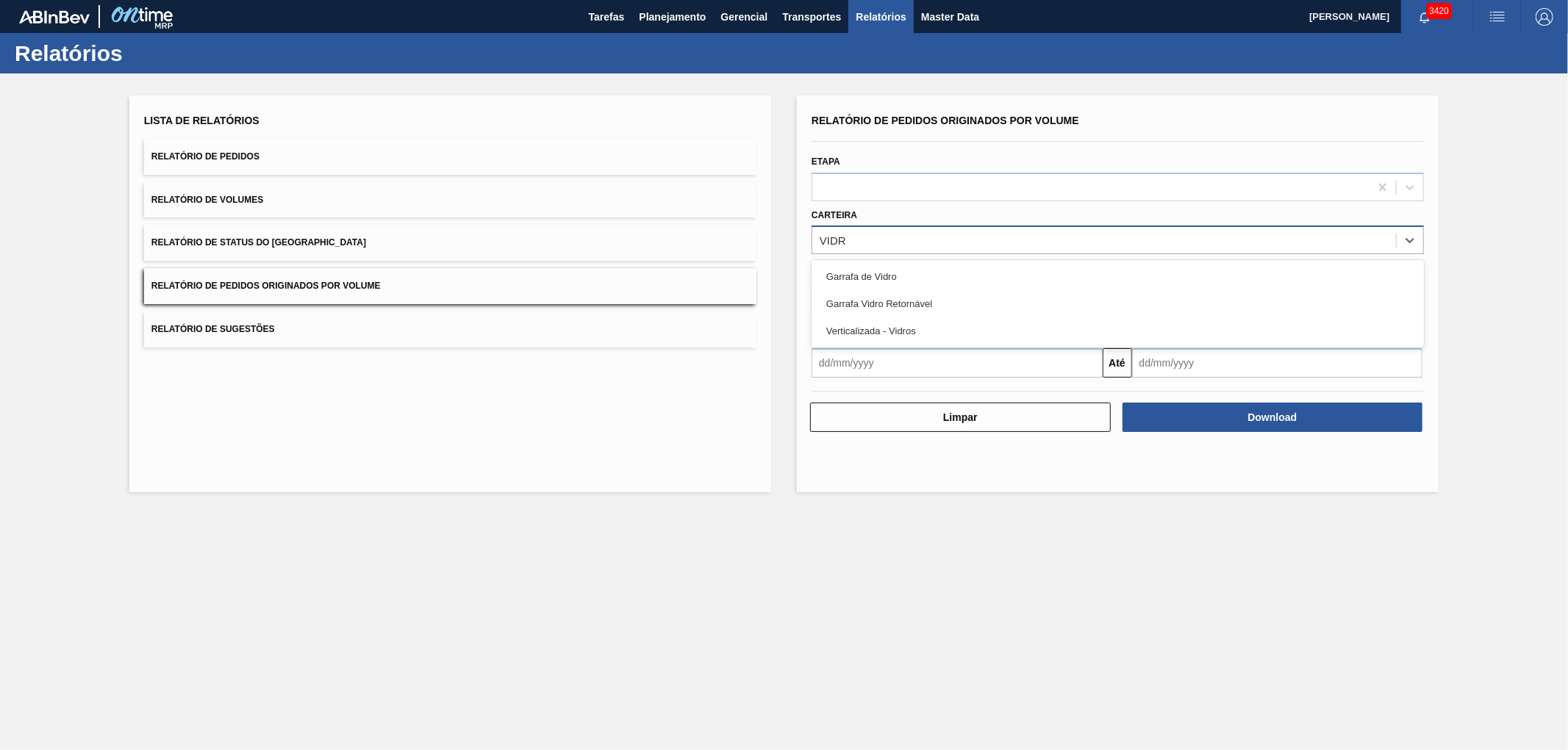
type input "VIDRO"
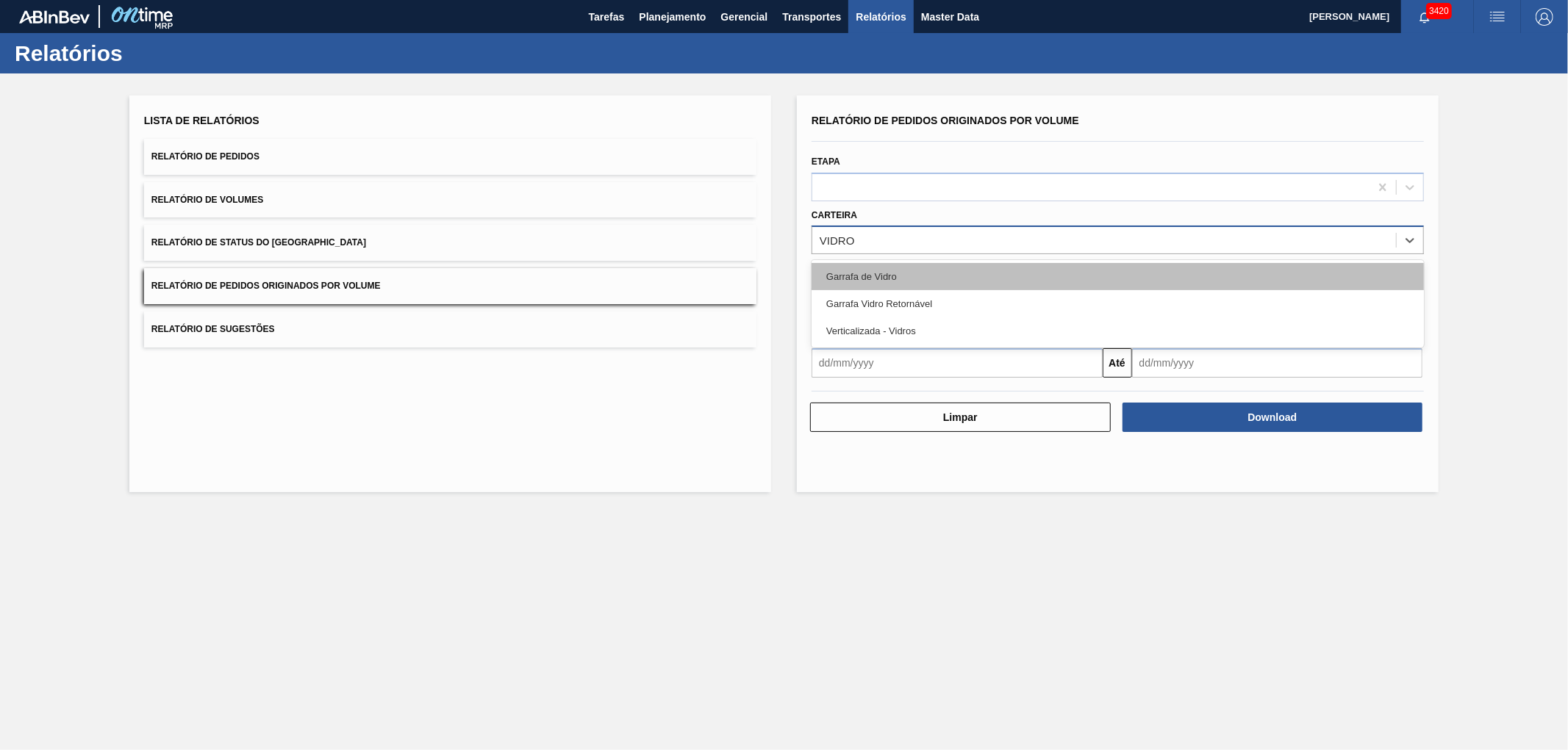
click at [876, 272] on div "Garrafa de Vidro" at bounding box center [1117, 276] width 612 height 27
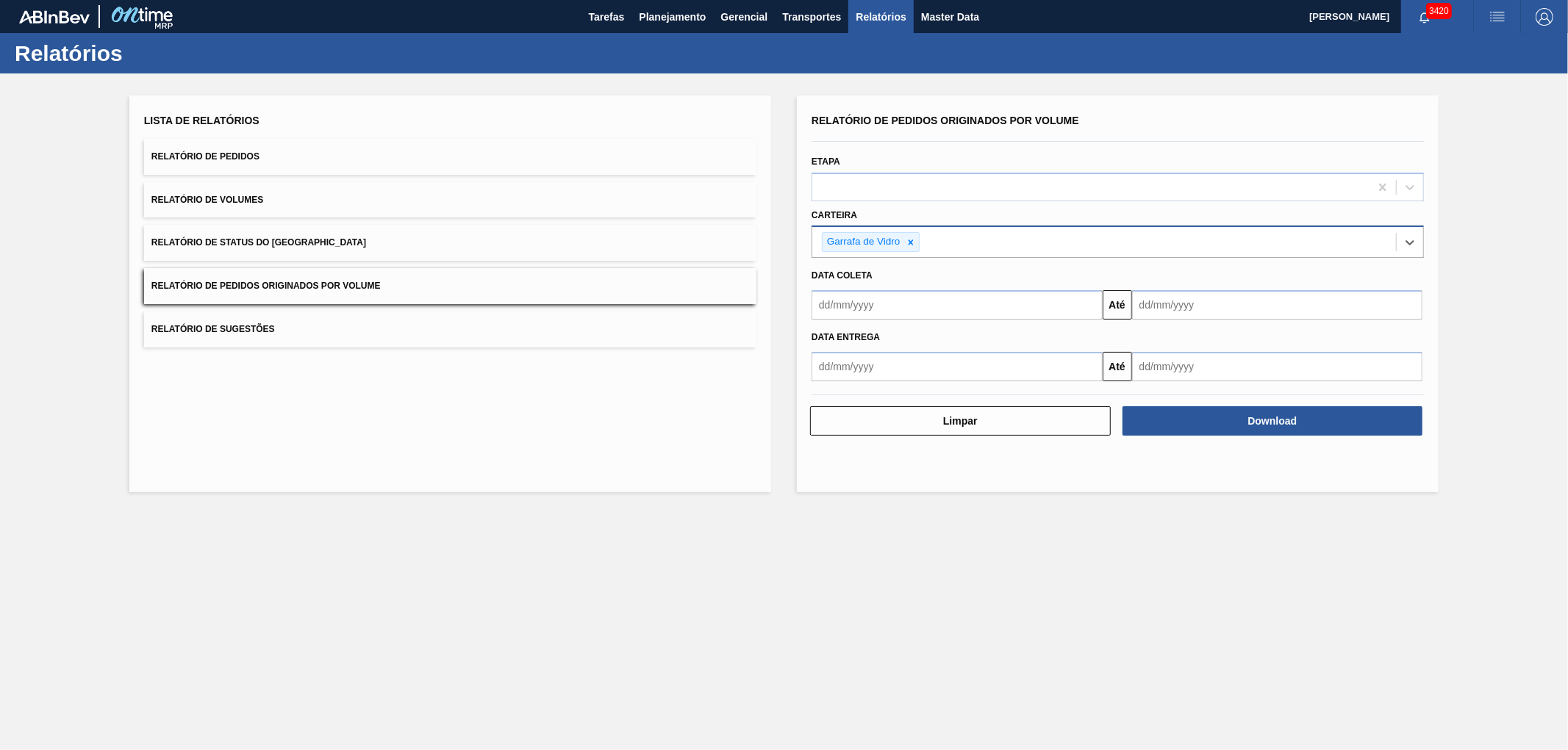
drag, startPoint x: 876, startPoint y: 289, endPoint x: 871, endPoint y: 303, distance: 14.9
click at [876, 291] on input "text" at bounding box center [957, 305] width 291 height 29
click at [849, 383] on div "1" at bounding box center [853, 388] width 20 height 20
type input "[DATE]"
click at [1162, 305] on input "text" at bounding box center [1277, 305] width 291 height 29
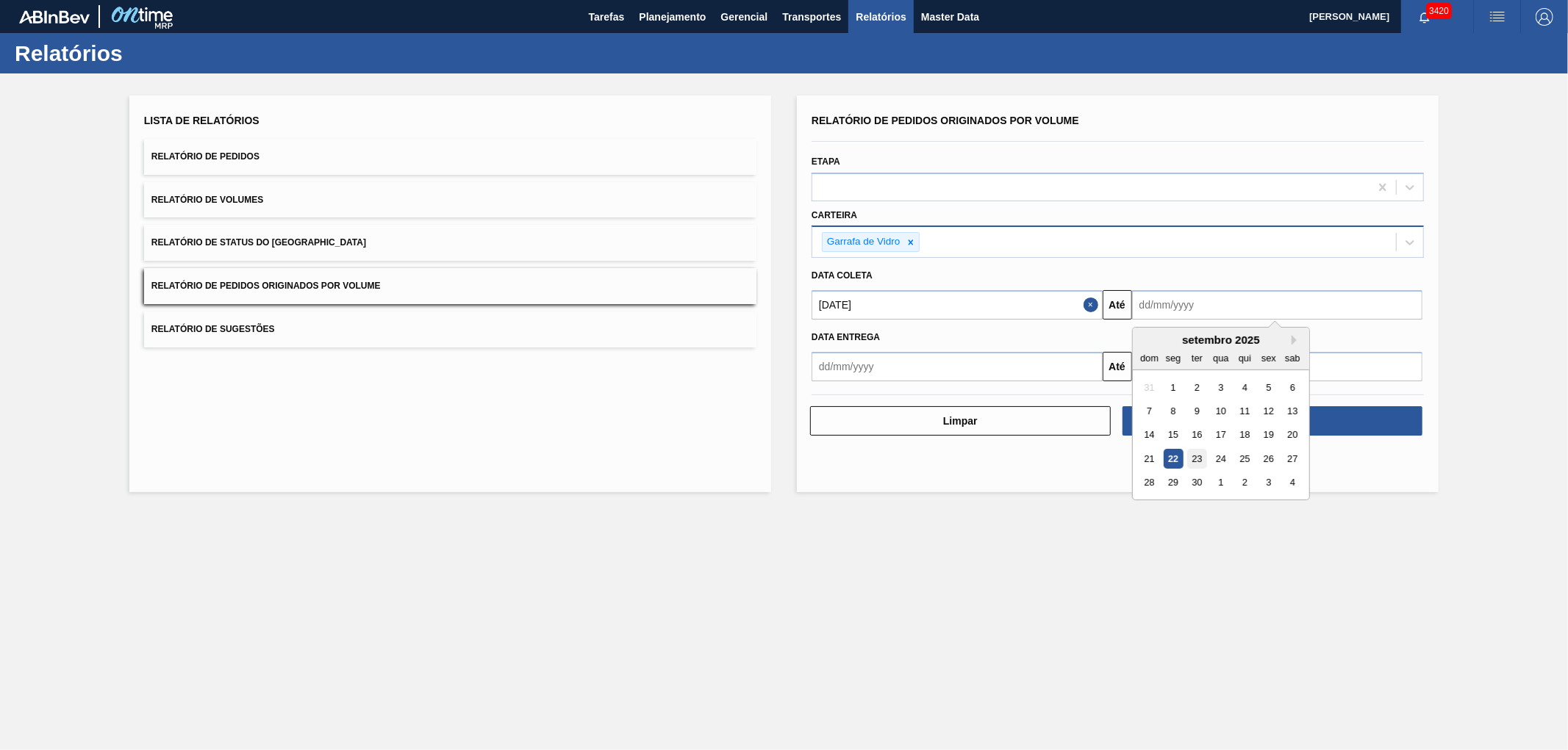
click at [1199, 449] on div "23" at bounding box center [1197, 459] width 20 height 20
type input "[DATE]"
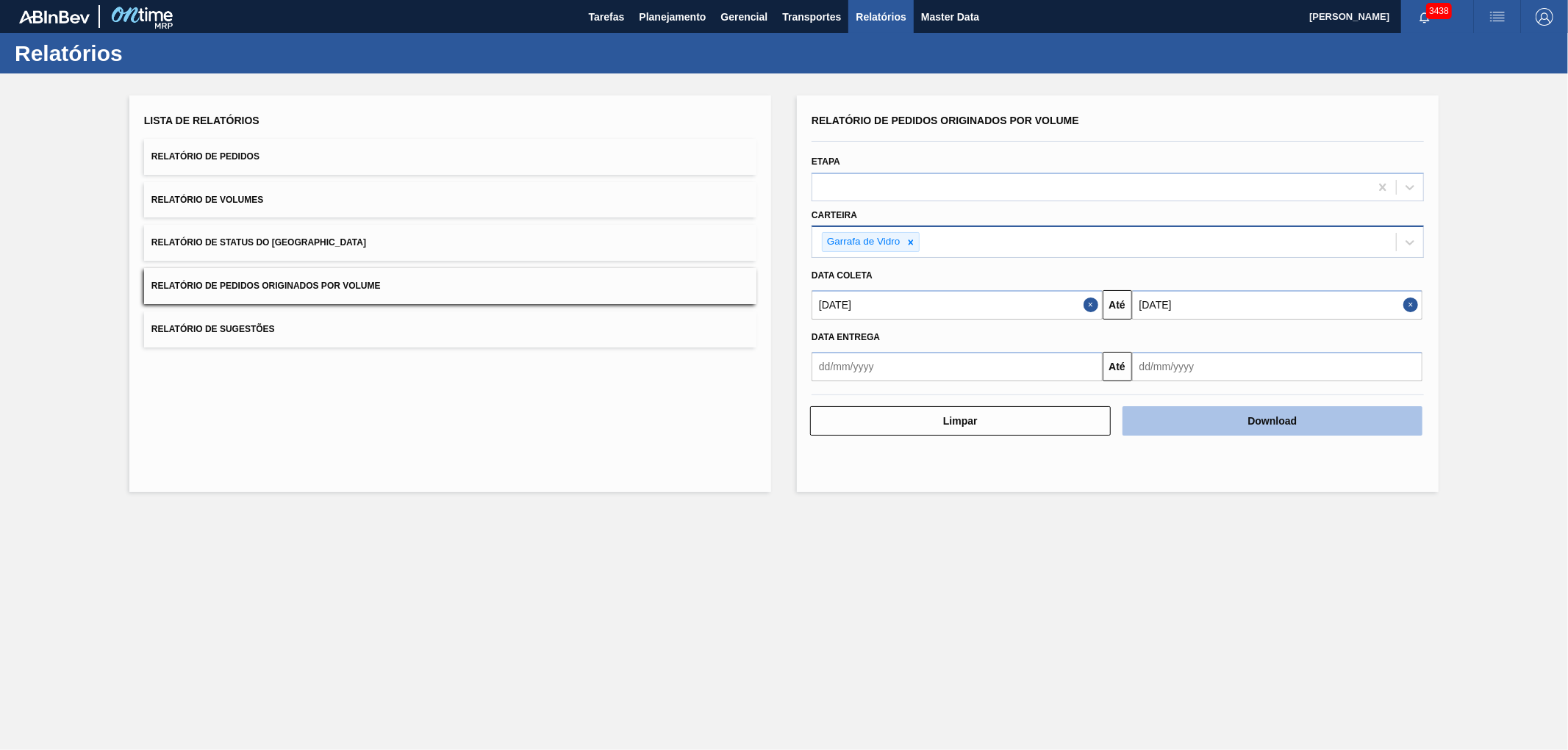
click at [1238, 423] on button "Download" at bounding box center [1272, 421] width 301 height 29
